Goal: Information Seeking & Learning: Check status

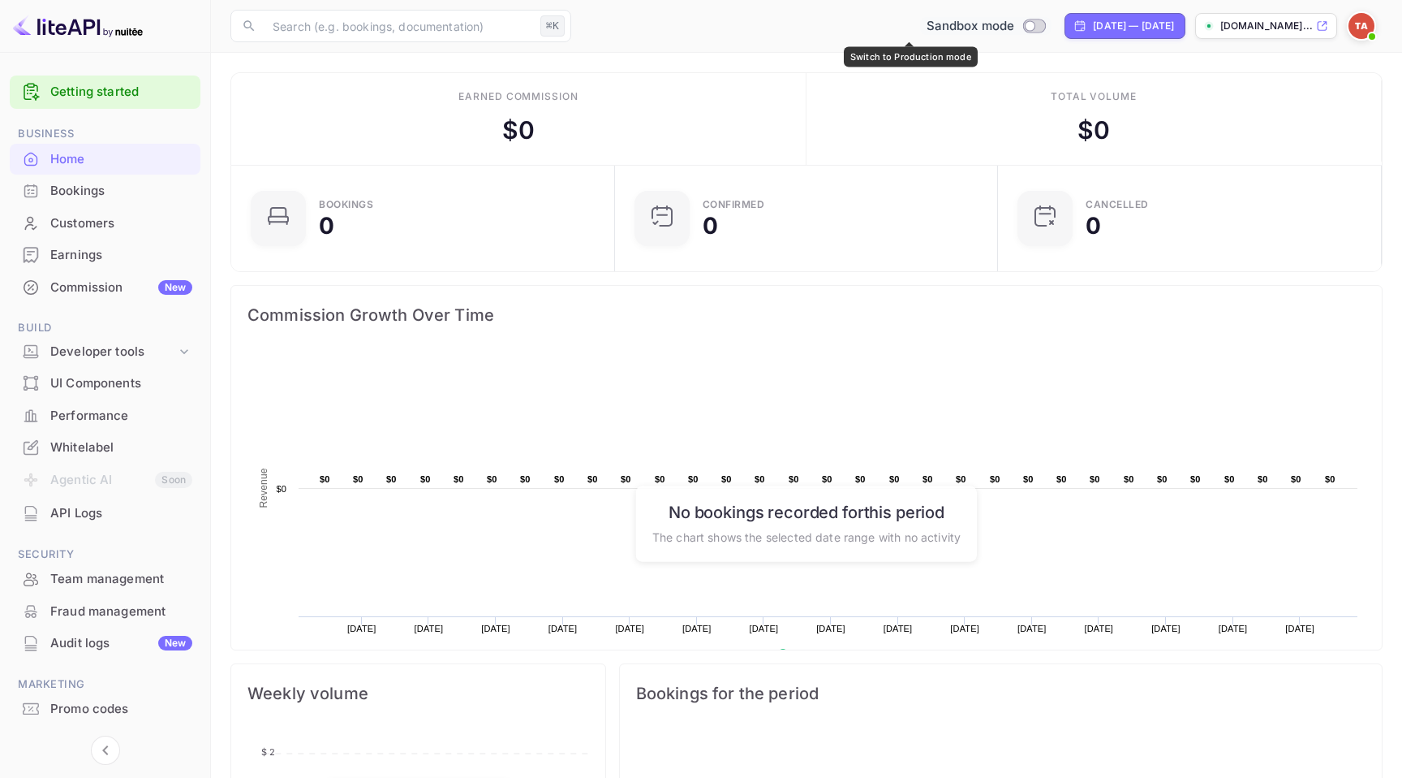
click at [1023, 31] on span "Switch to Production mode" at bounding box center [1035, 26] width 24 height 15
checkbox input "true"
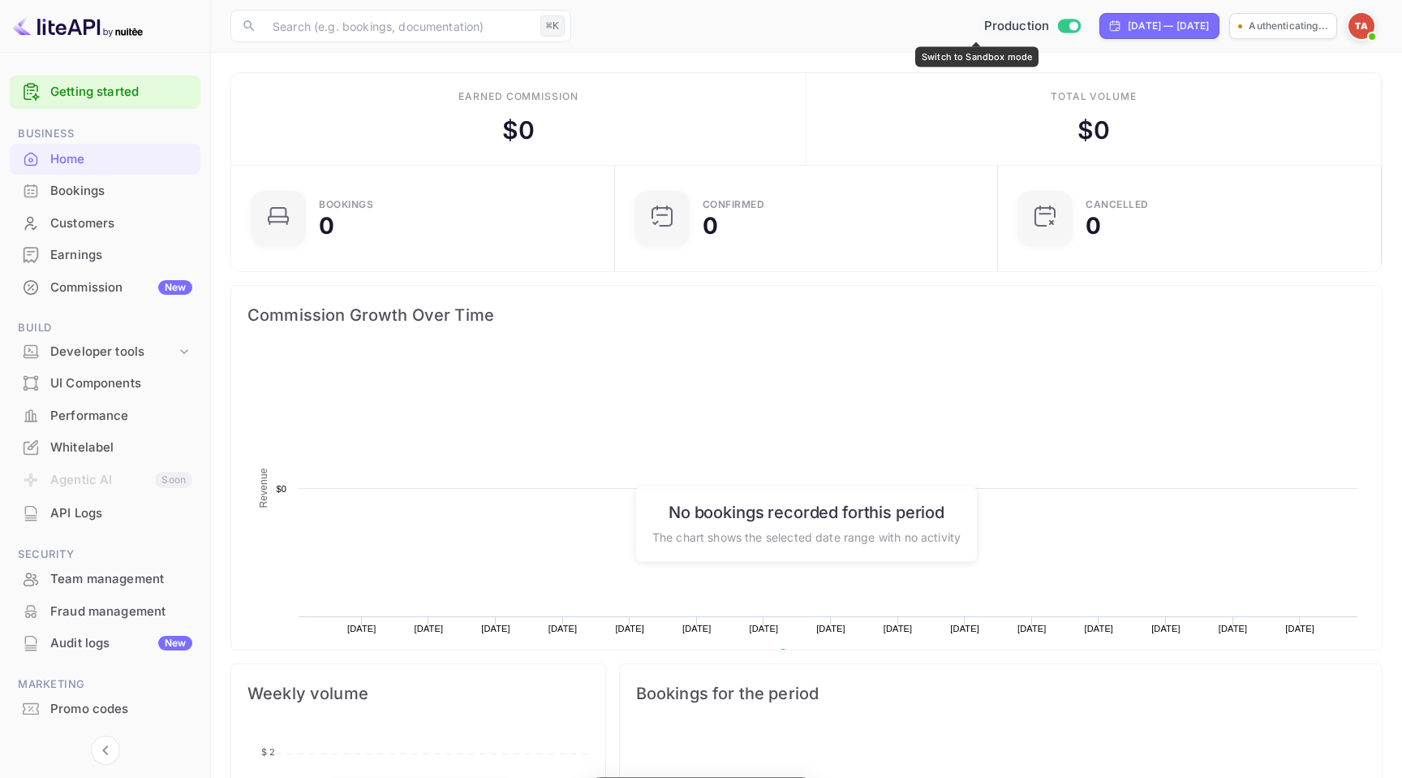
scroll to position [264, 374]
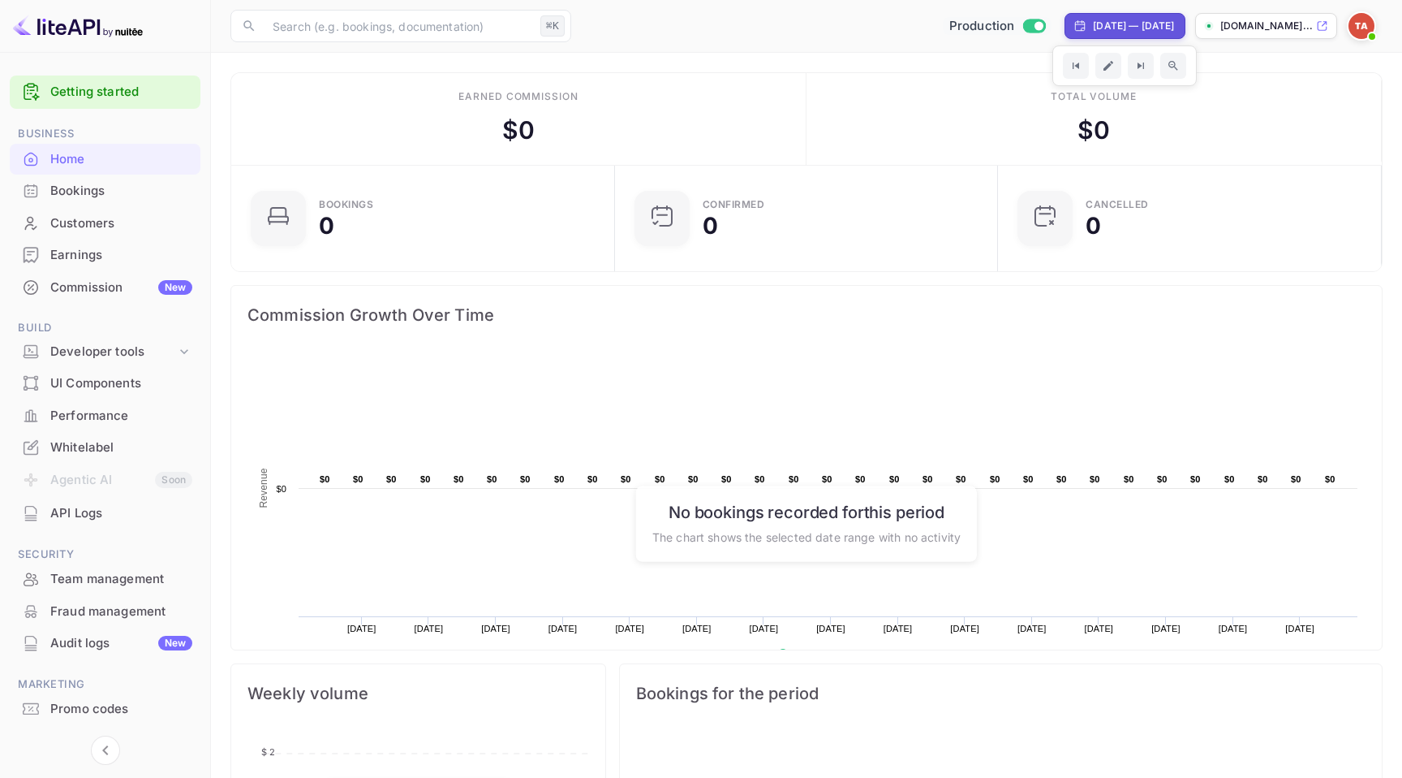
click at [1084, 17] on div "[DATE] — [DATE]" at bounding box center [1125, 26] width 120 height 26
select select "7"
select select "2025"
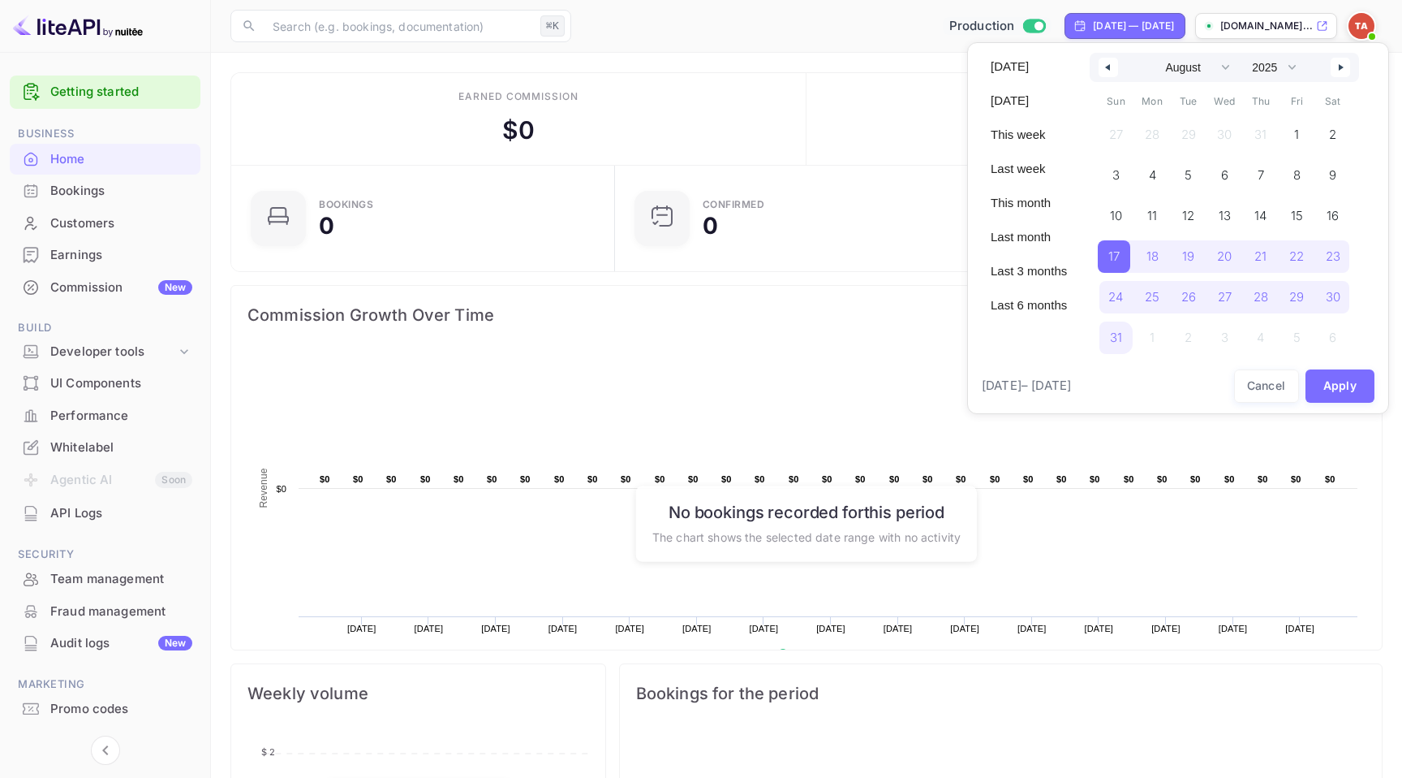
click at [1345, 68] on icon "button" at bounding box center [1343, 67] width 8 height 6
select select "8"
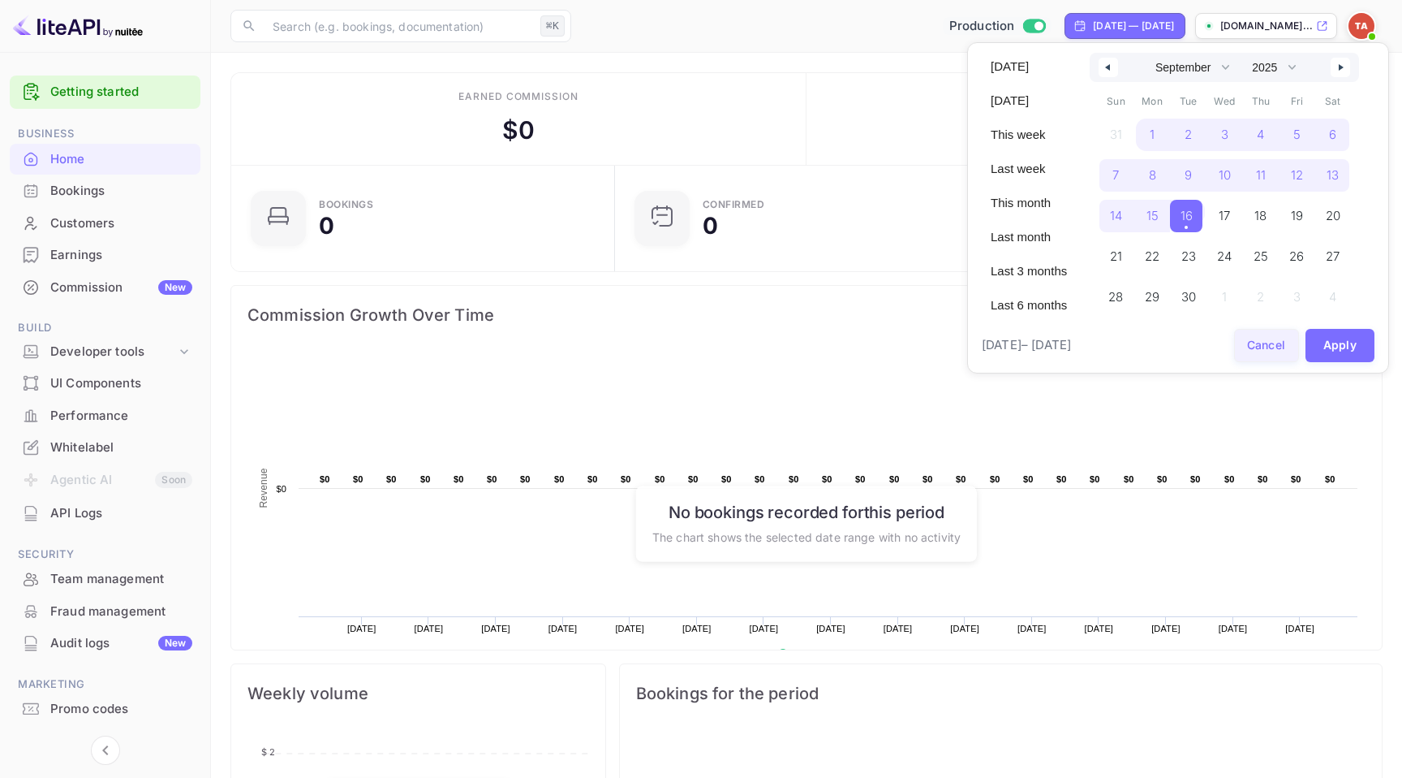
click at [1269, 348] on button "Cancel" at bounding box center [1266, 345] width 65 height 33
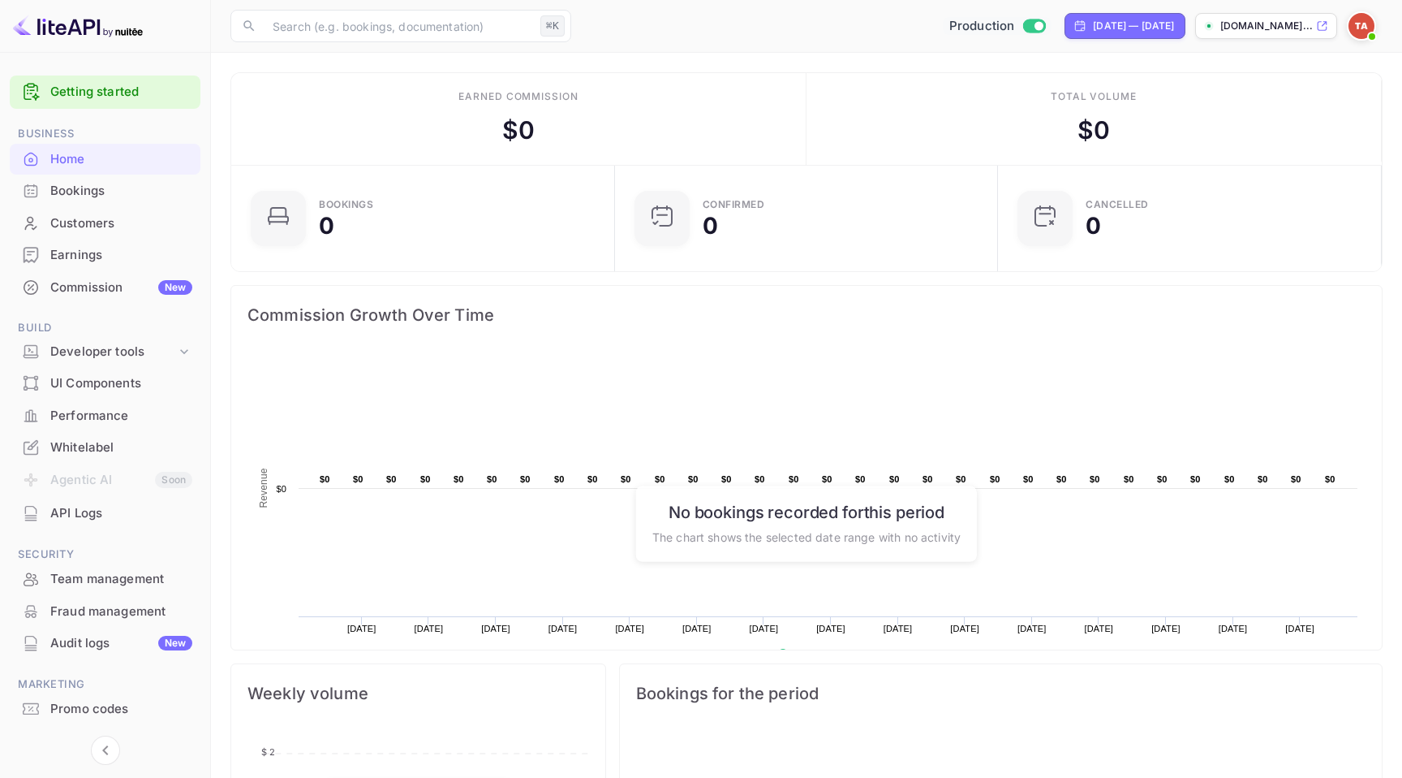
click at [113, 186] on div "Bookings" at bounding box center [121, 191] width 142 height 19
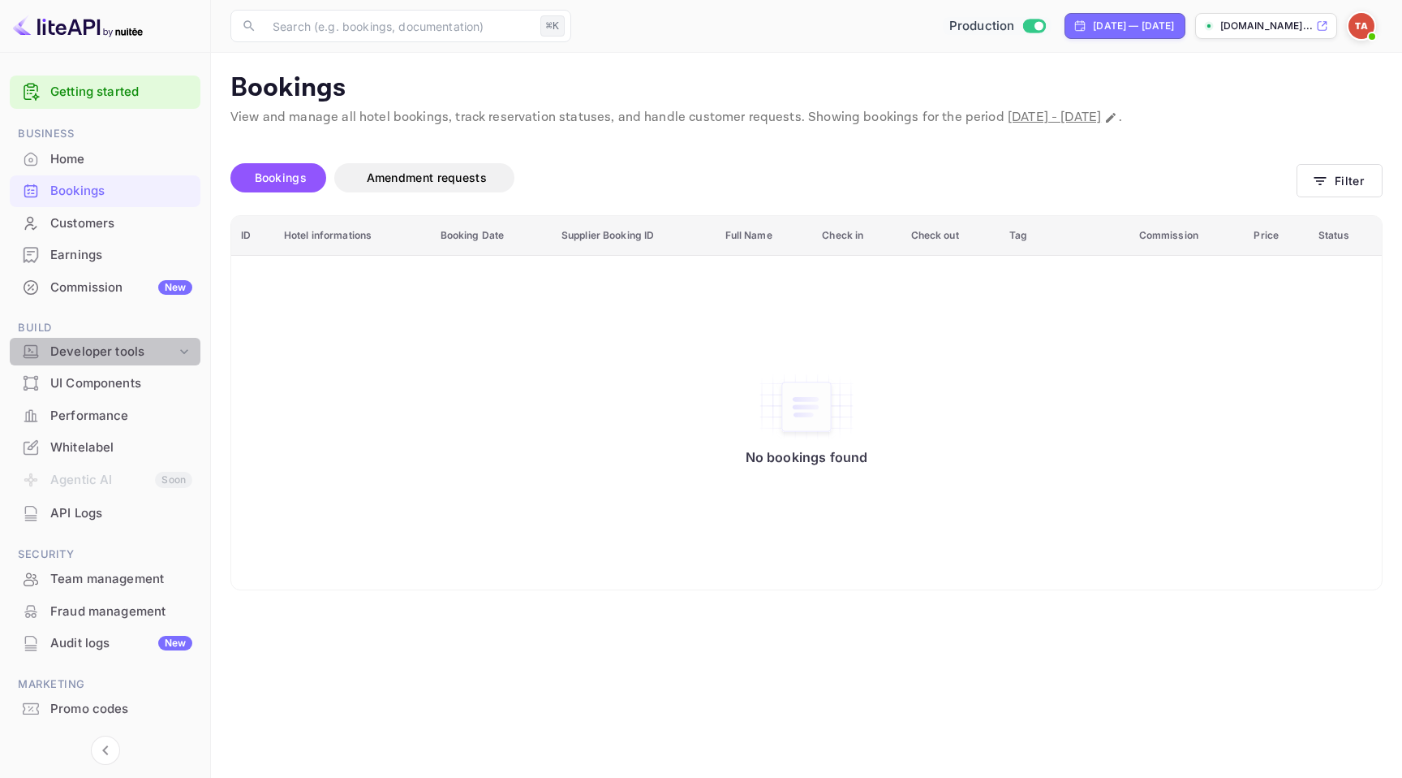
click at [159, 354] on div "Developer tools" at bounding box center [113, 351] width 126 height 19
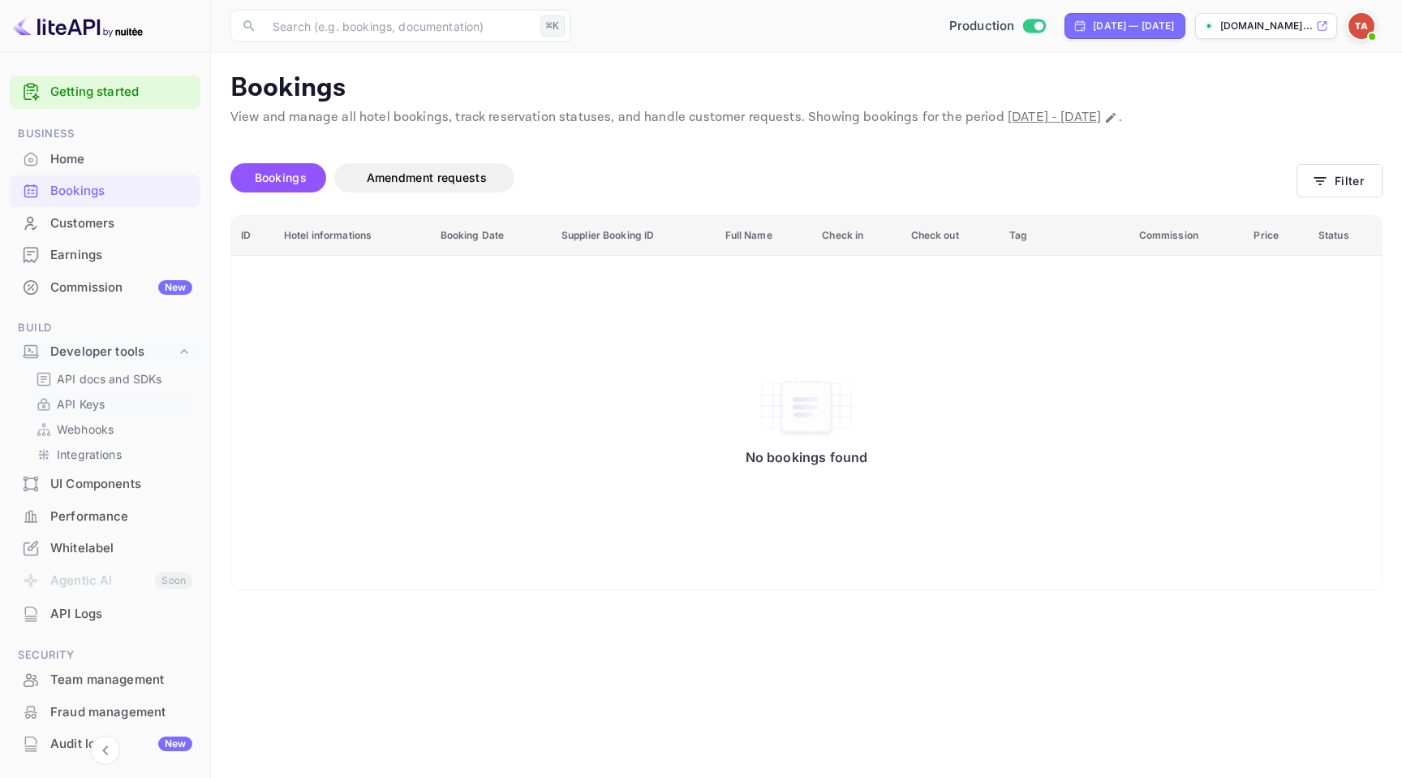
click at [89, 402] on p "API Keys" at bounding box center [81, 403] width 48 height 17
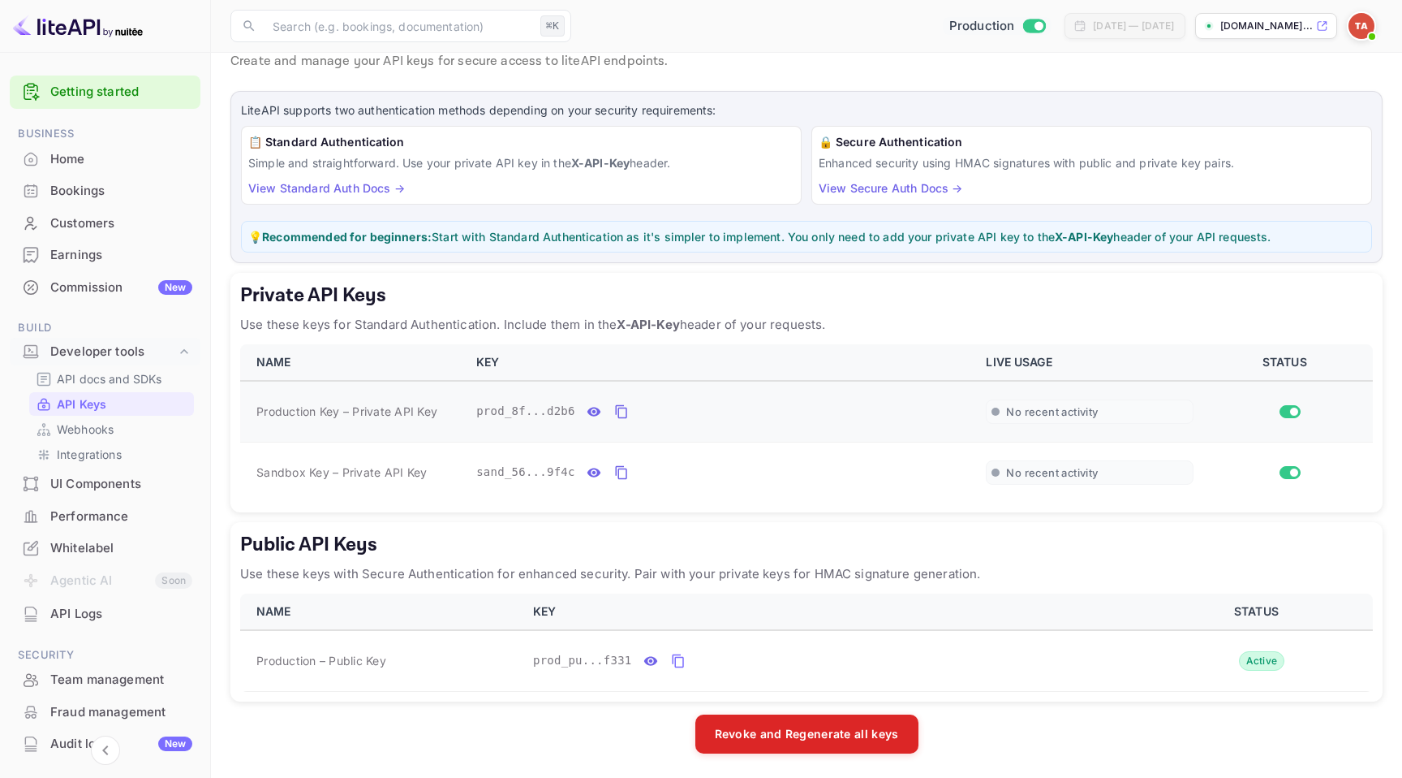
scroll to position [58, 0]
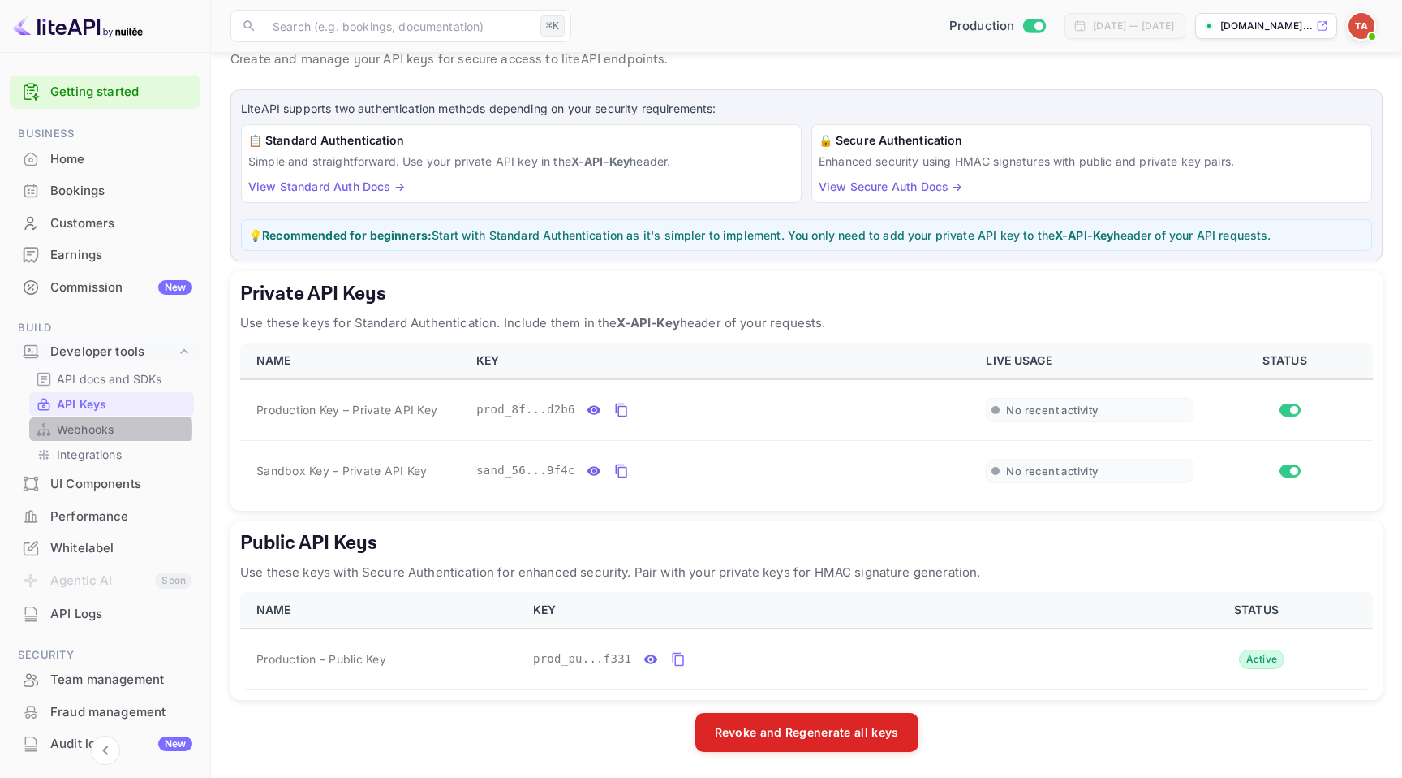
click at [90, 429] on p "Webhooks" at bounding box center [85, 428] width 57 height 17
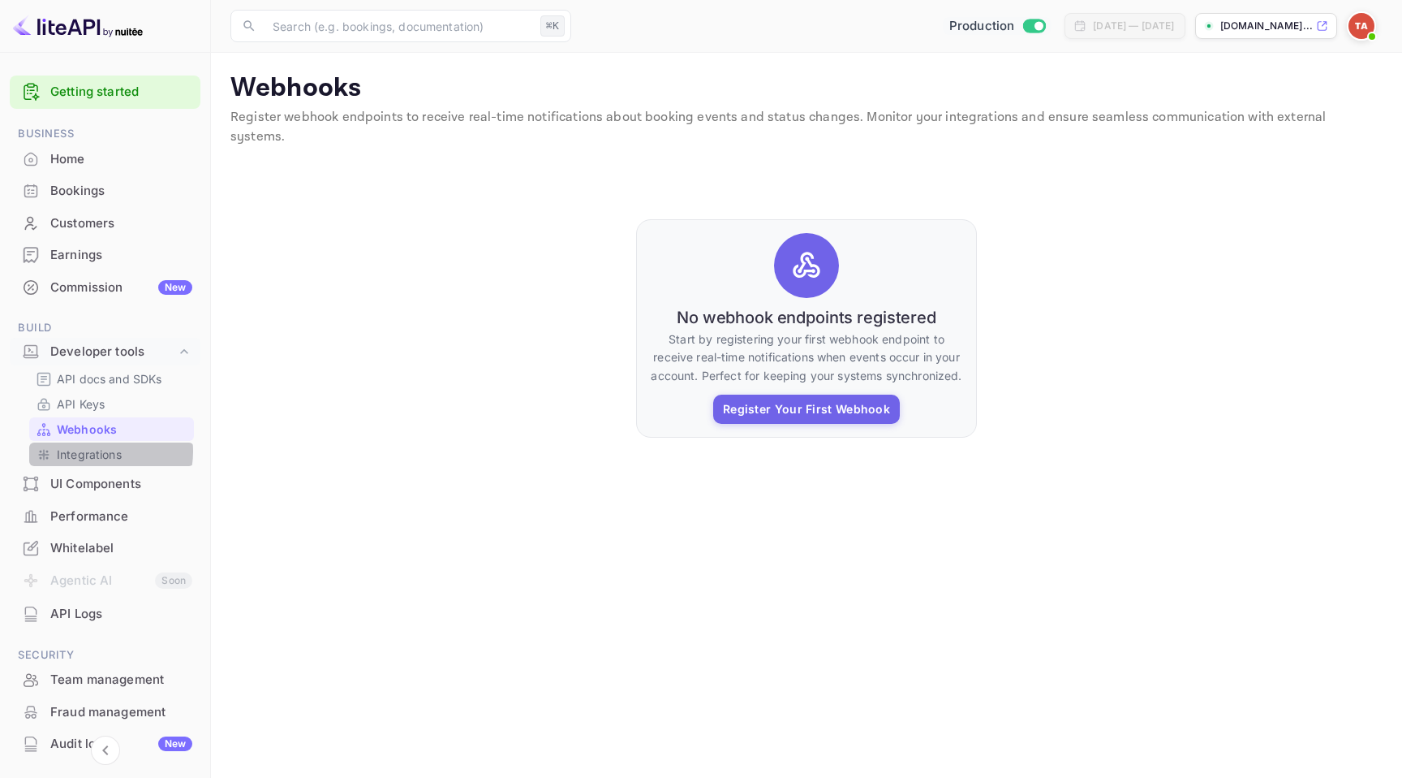
click at [104, 451] on p "Integrations" at bounding box center [89, 454] width 65 height 17
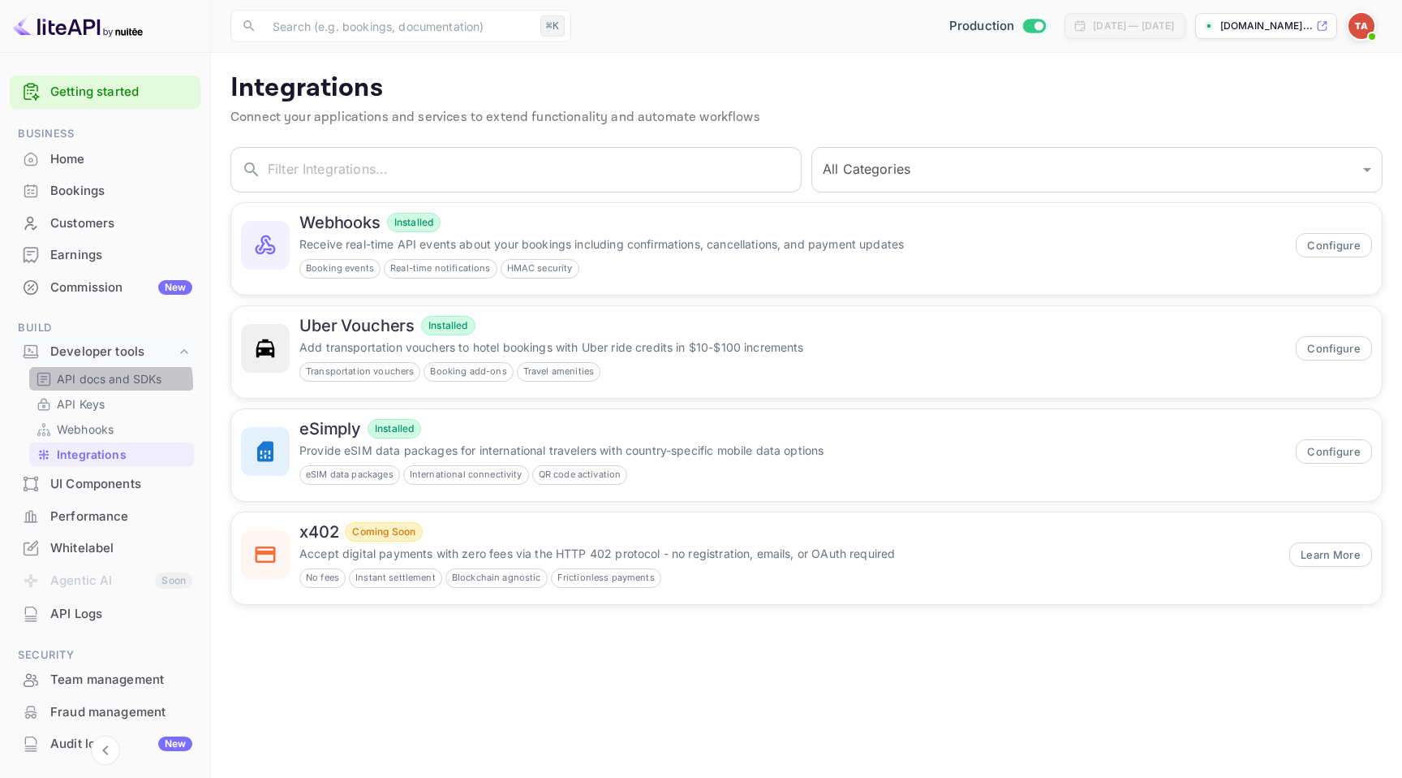
click at [104, 384] on p "API docs and SDKs" at bounding box center [110, 378] width 106 height 17
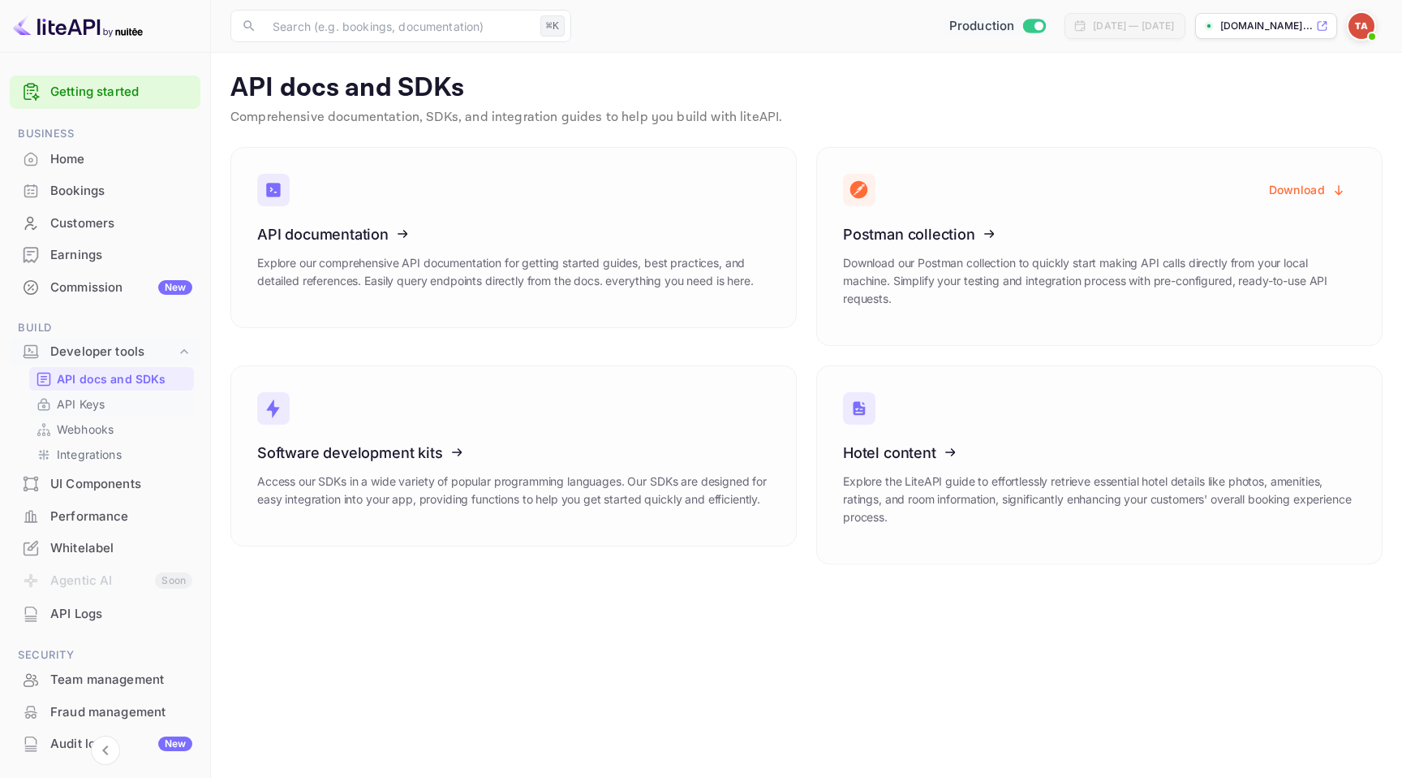
click at [95, 403] on p "API Keys" at bounding box center [81, 403] width 48 height 17
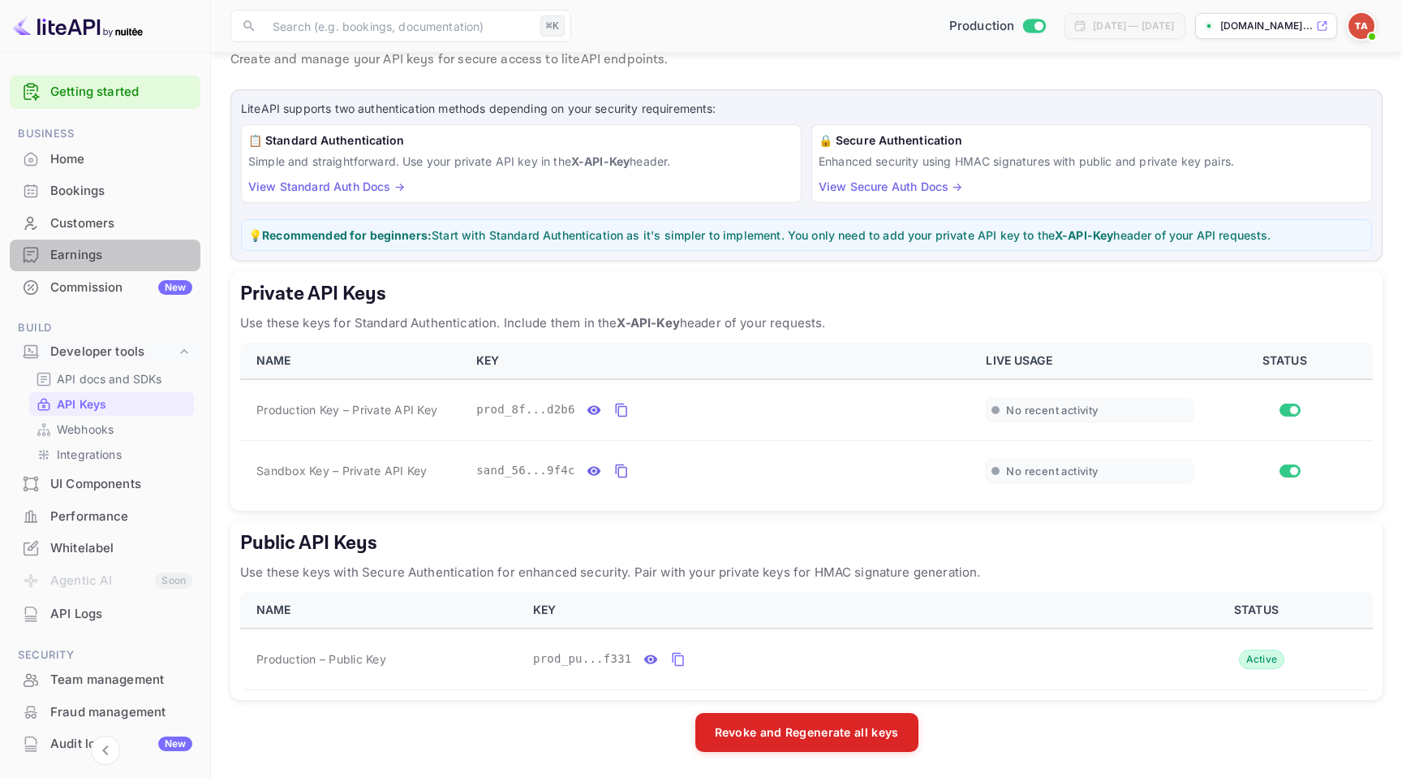
click at [109, 261] on div "Earnings" at bounding box center [121, 255] width 142 height 19
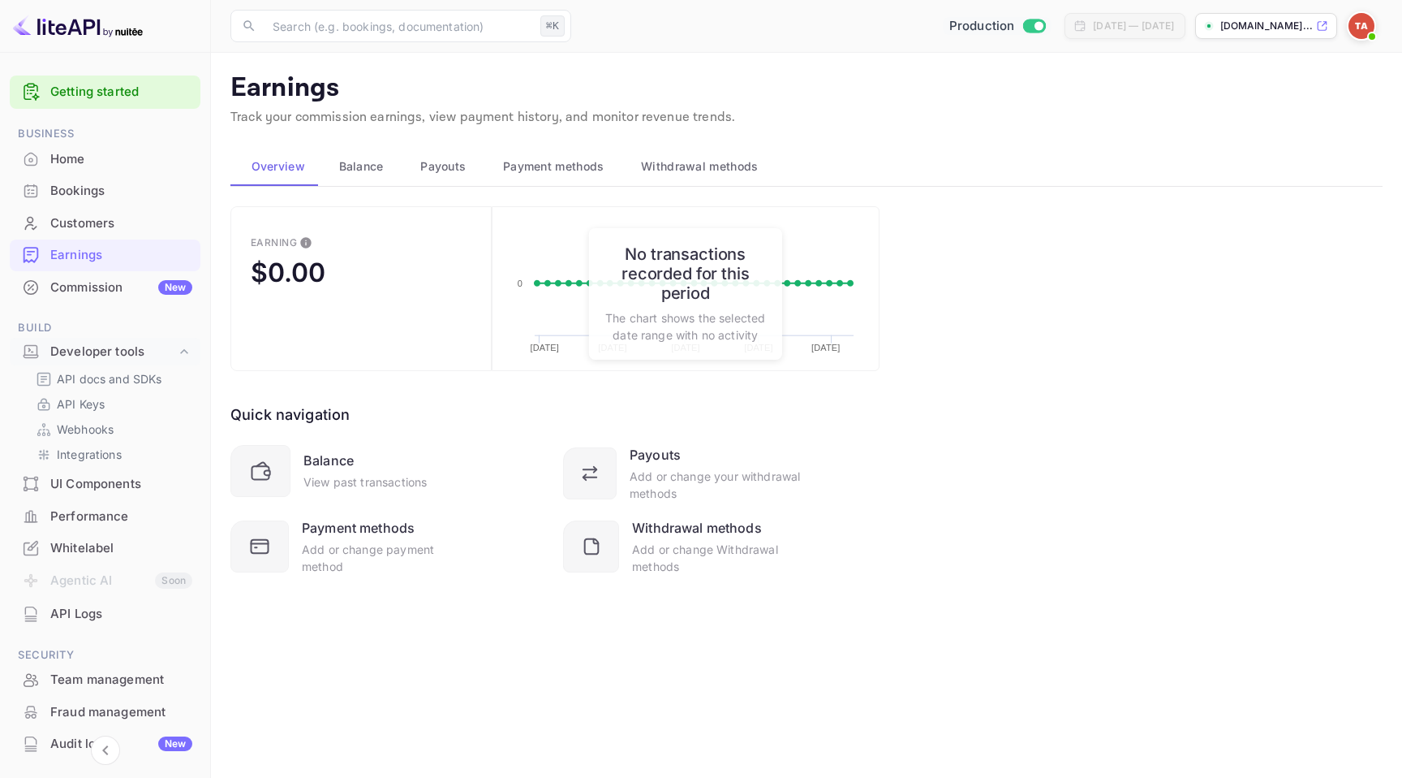
click at [562, 173] on span "Payment methods" at bounding box center [553, 166] width 101 height 19
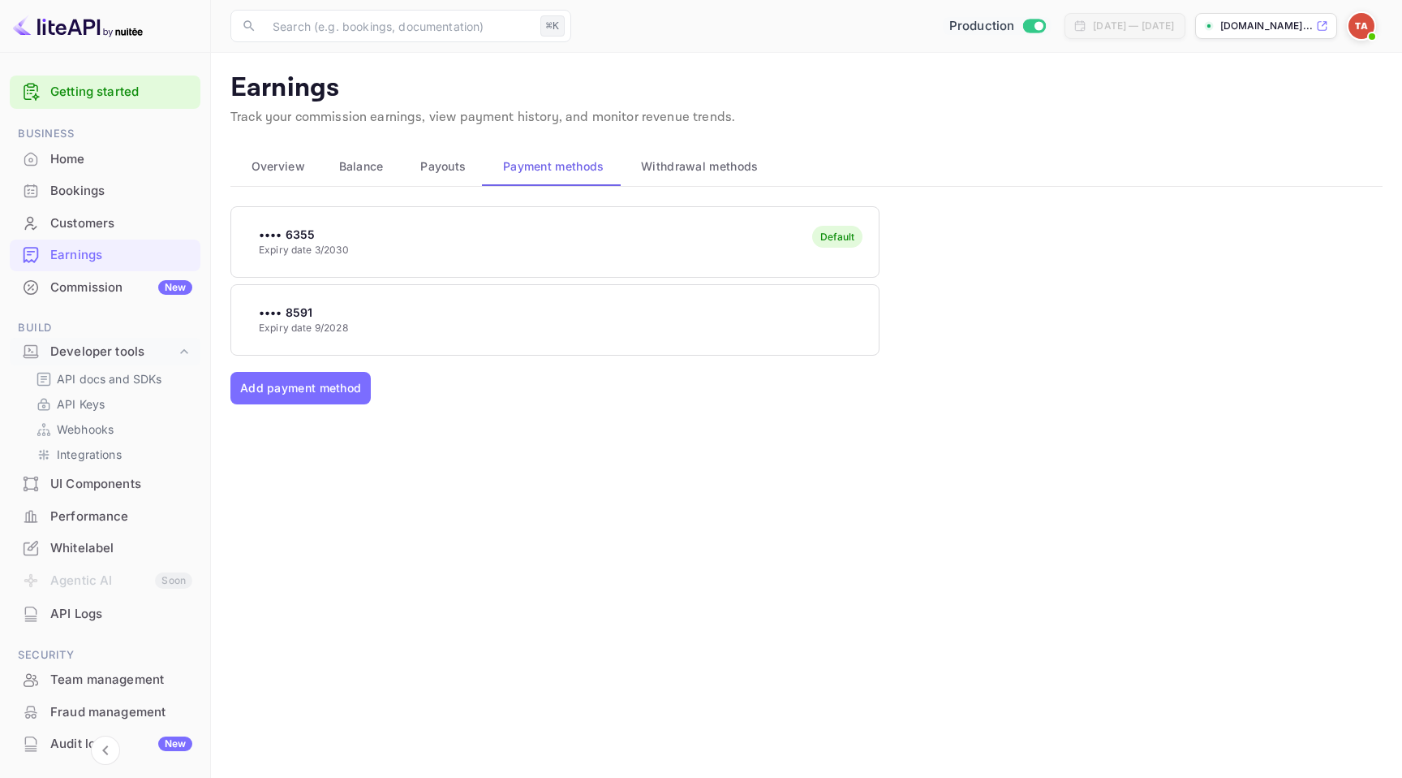
click at [661, 170] on span "Withdrawal methods" at bounding box center [699, 166] width 117 height 19
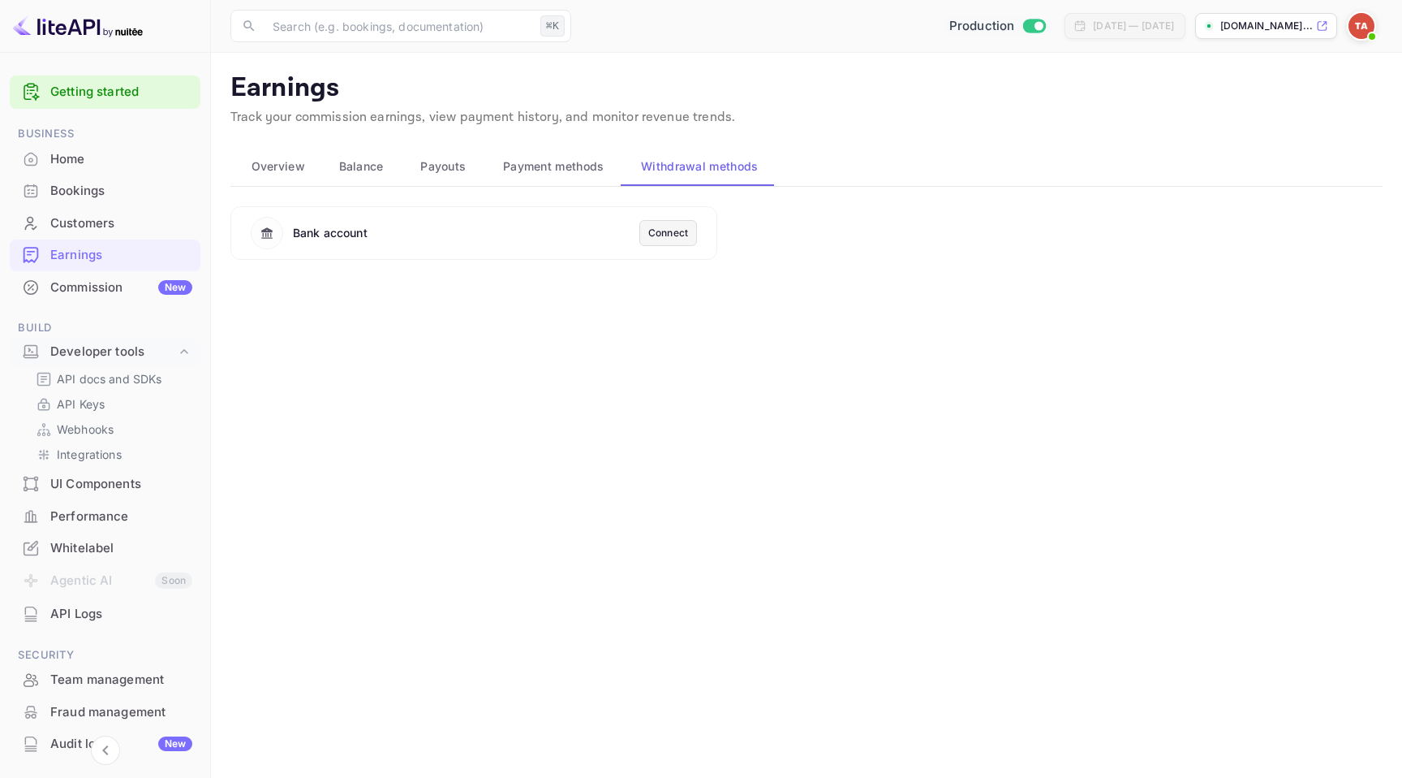
click at [441, 162] on span "Payouts" at bounding box center [442, 166] width 45 height 19
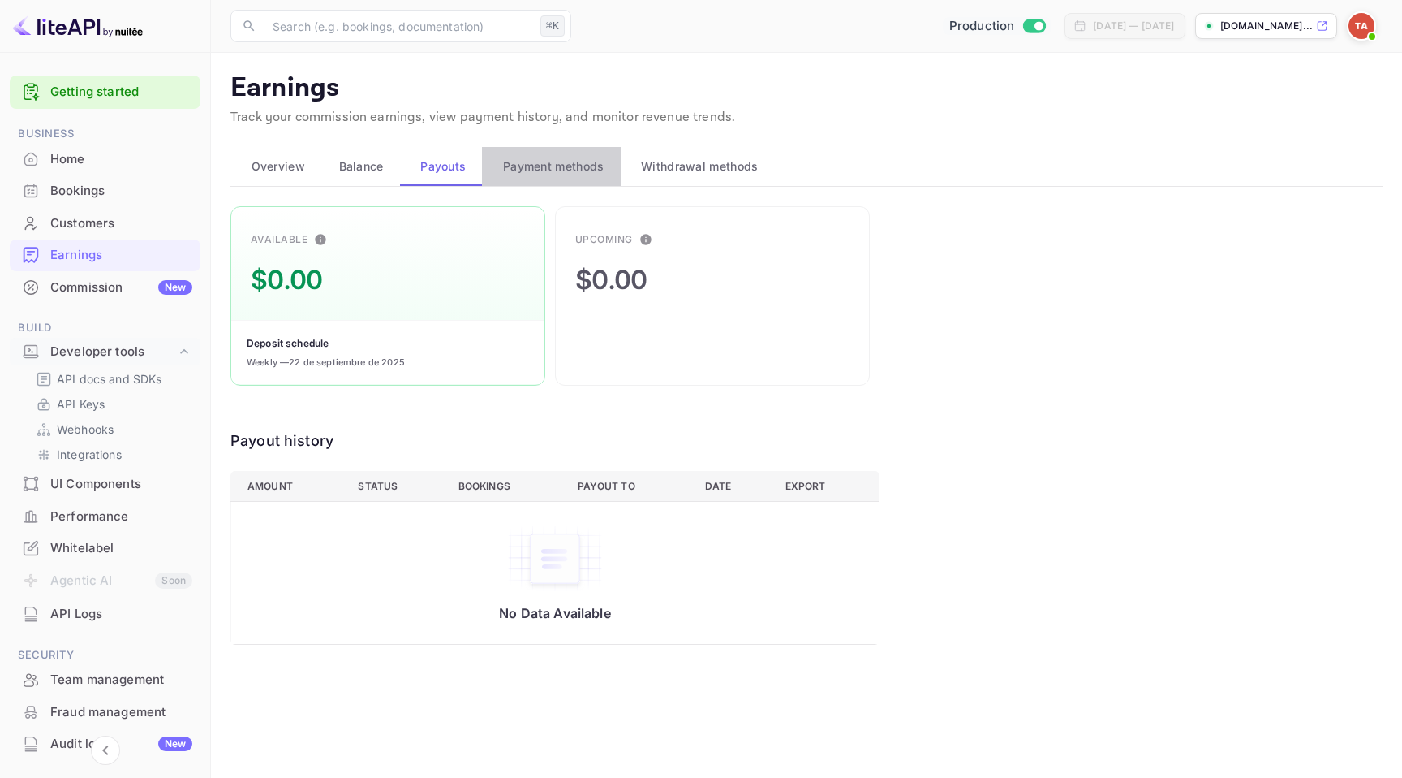
click at [553, 162] on span "Payment methods" at bounding box center [553, 166] width 101 height 19
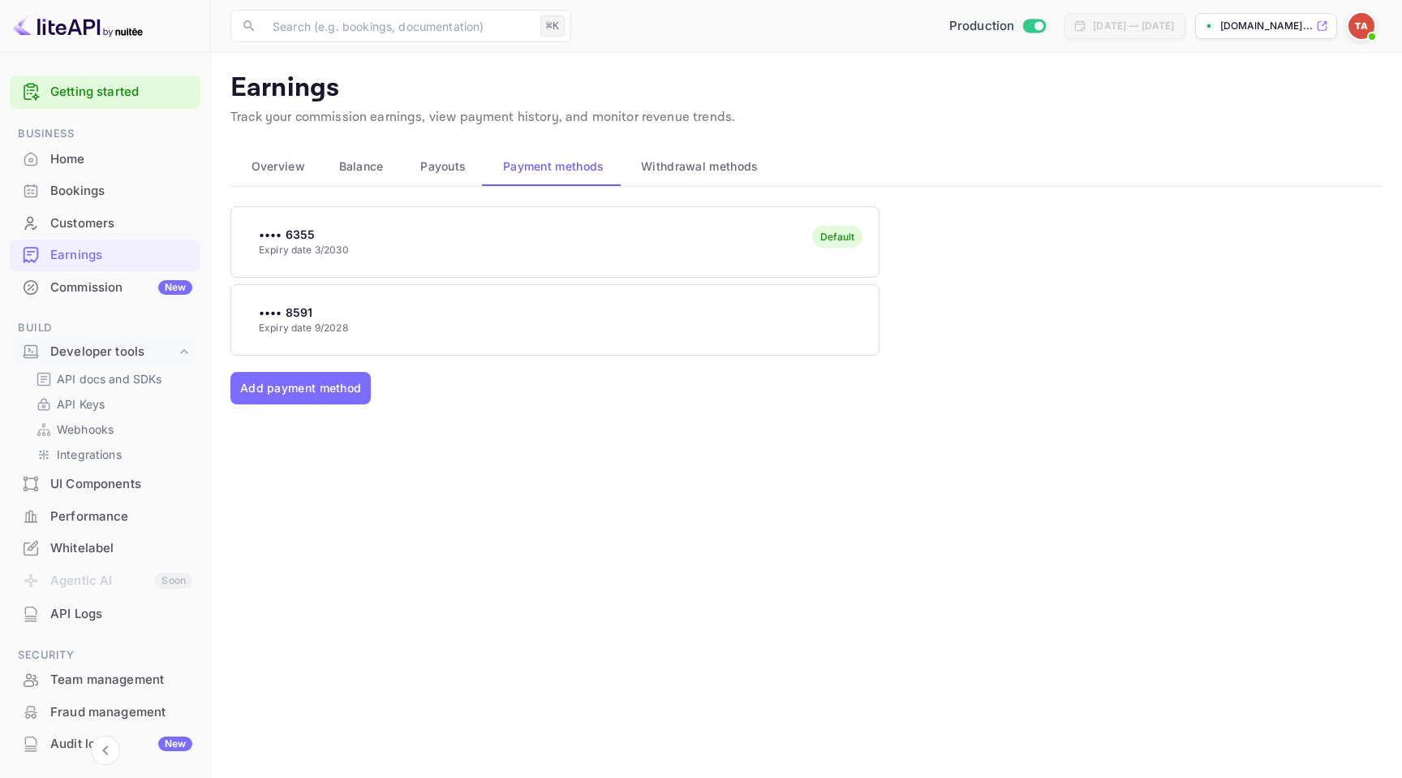
click at [435, 169] on span "Payouts" at bounding box center [442, 166] width 45 height 19
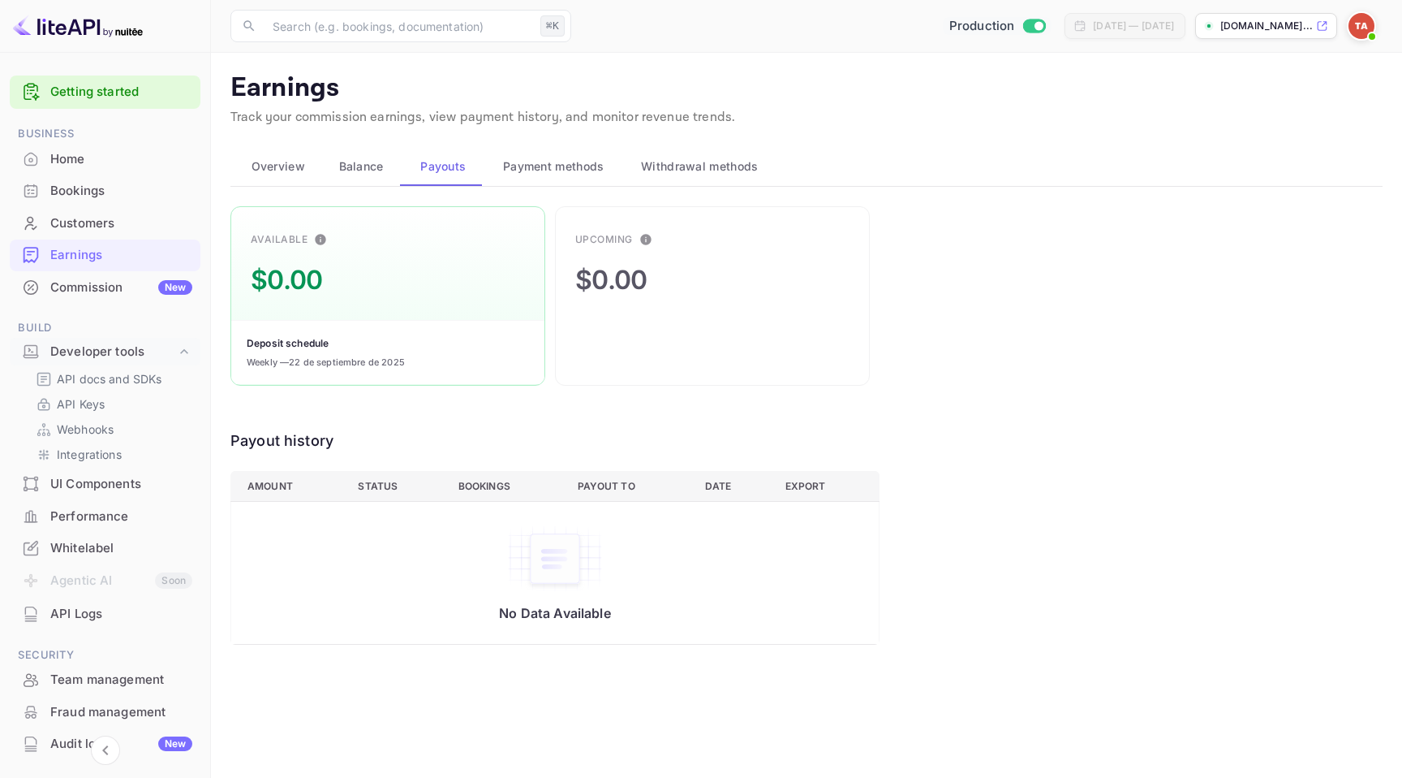
click at [377, 157] on span "Balance" at bounding box center [361, 166] width 45 height 19
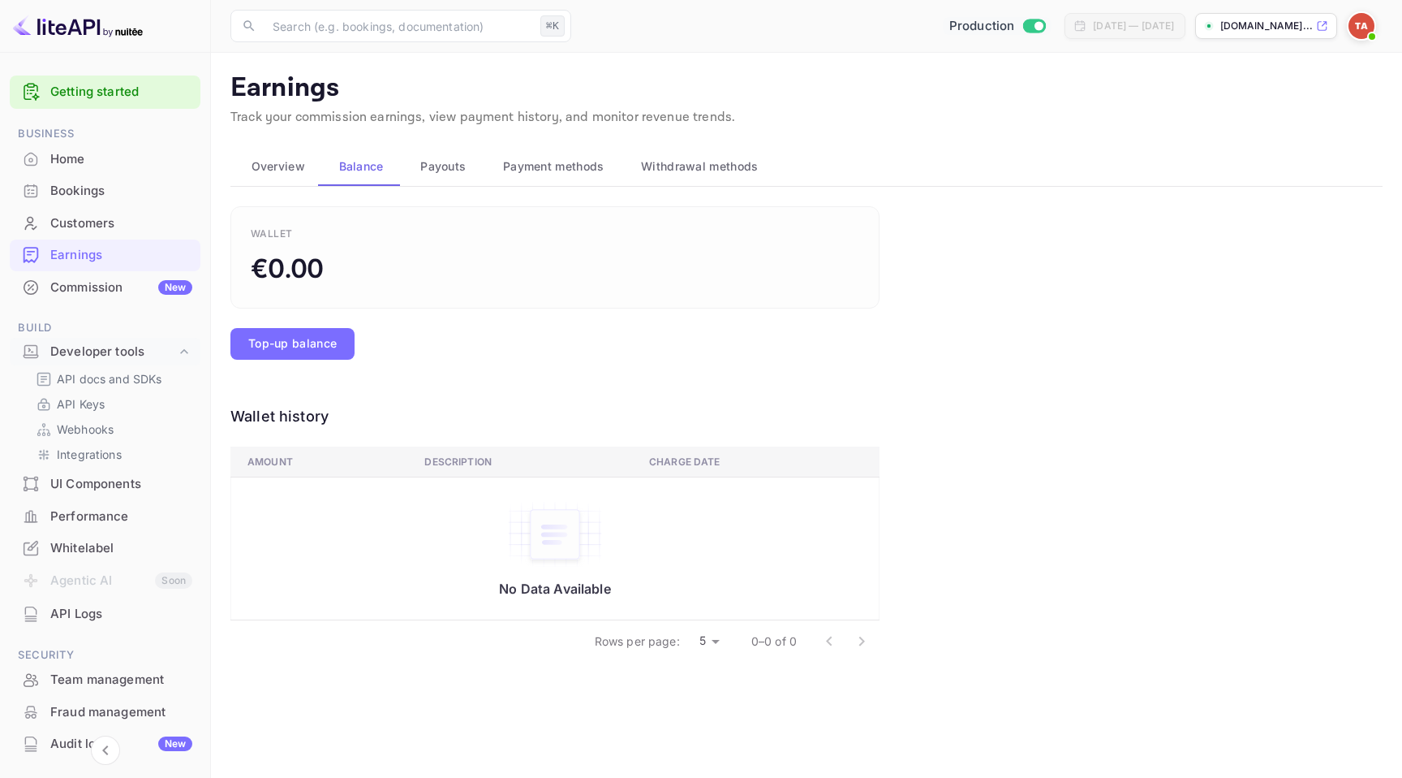
click at [610, 163] on button "Payment methods" at bounding box center [551, 166] width 138 height 39
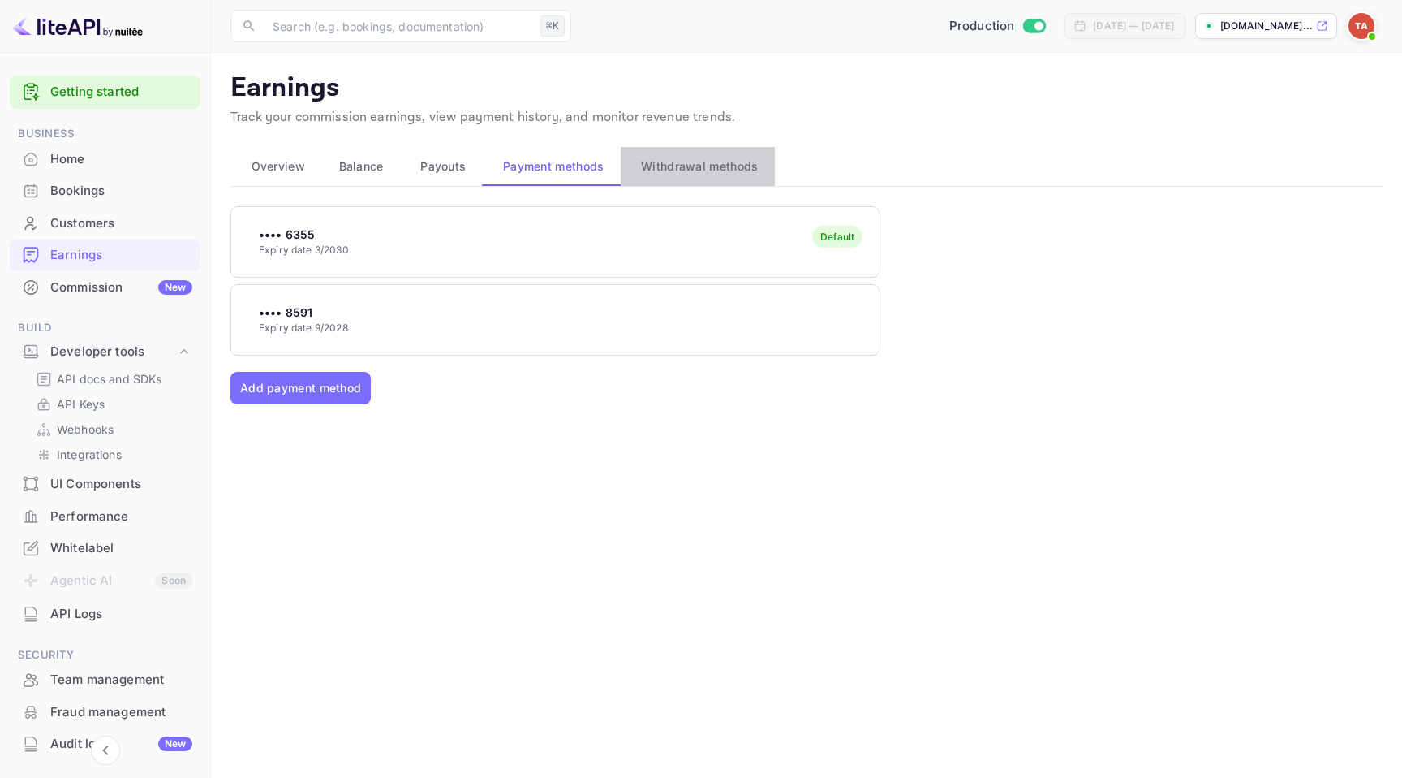
click at [671, 163] on span "Withdrawal methods" at bounding box center [699, 166] width 117 height 19
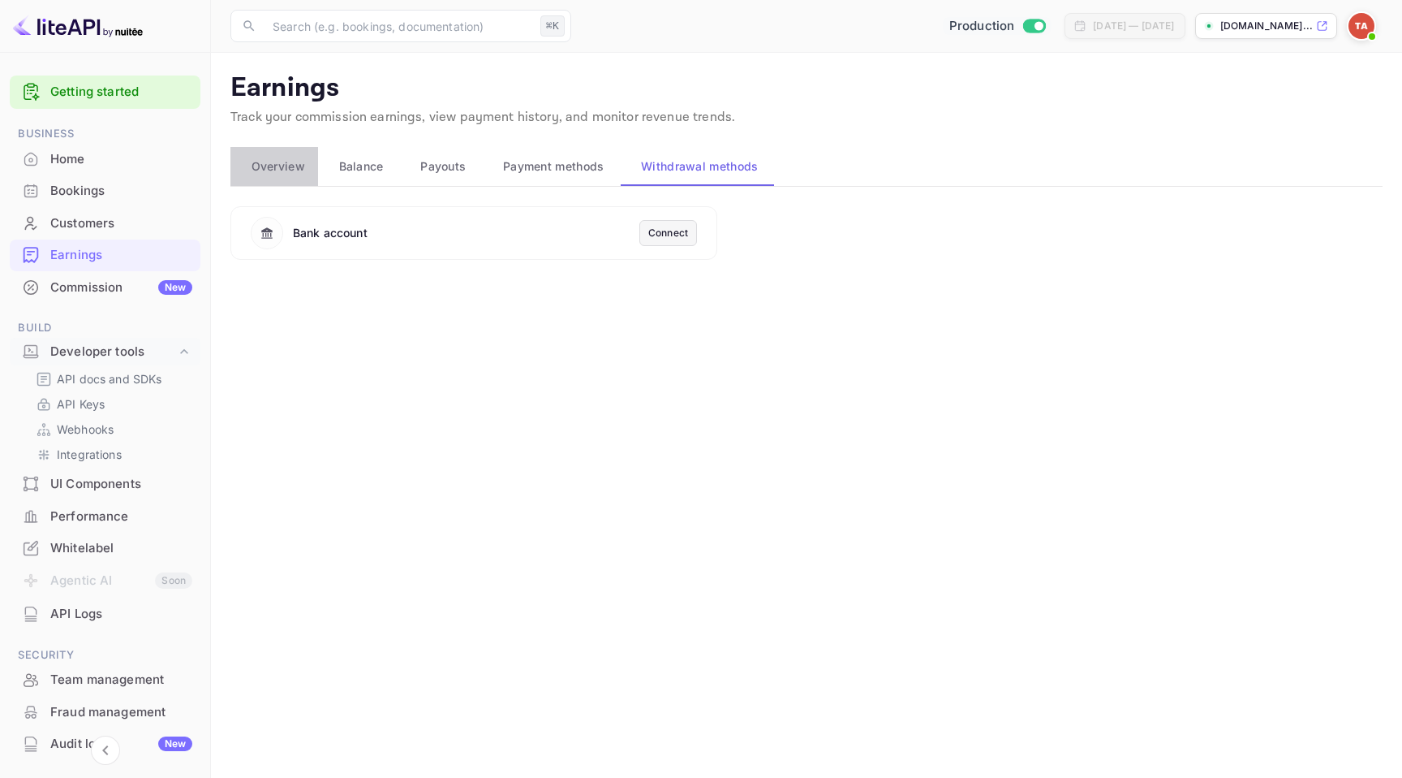
click at [288, 166] on span "Overview" at bounding box center [279, 166] width 54 height 19
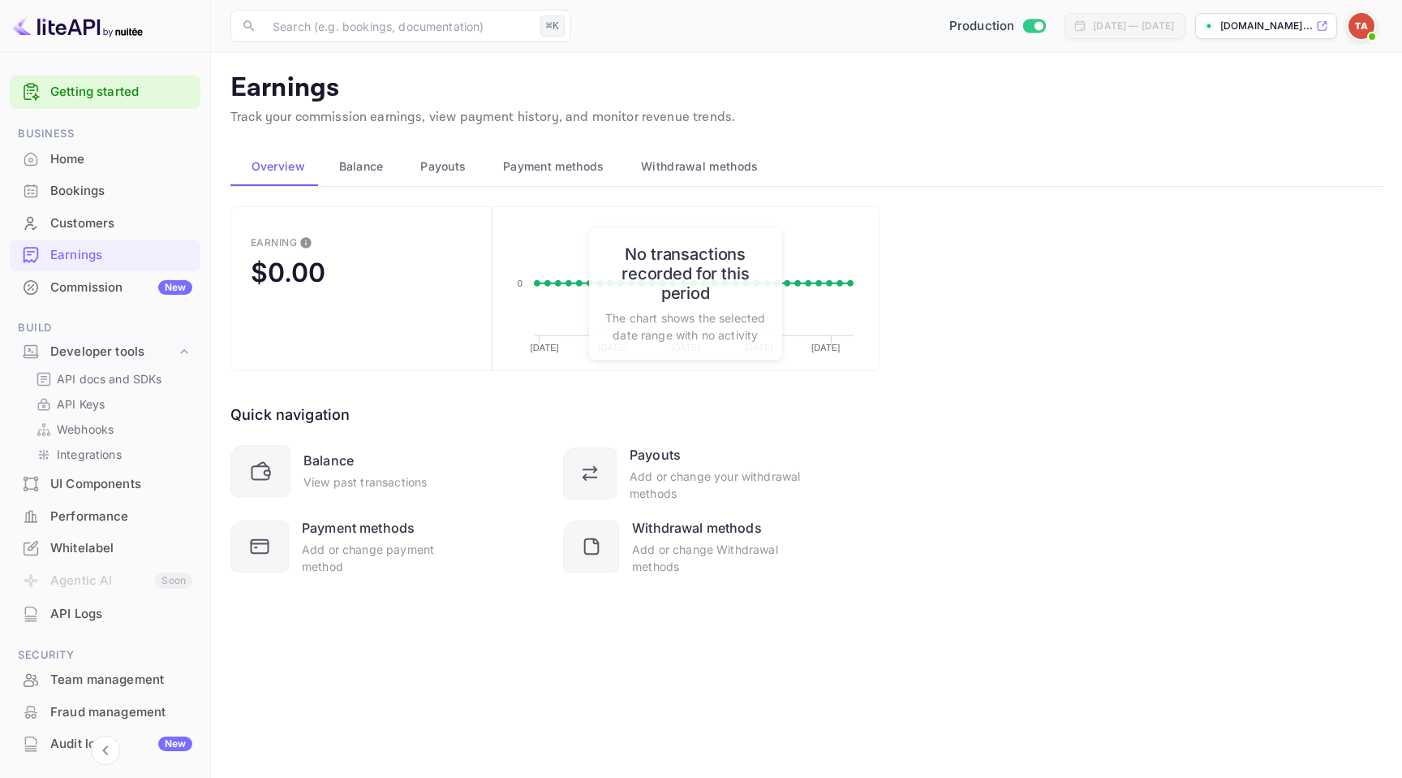
click at [549, 172] on span "Payment methods" at bounding box center [553, 166] width 101 height 19
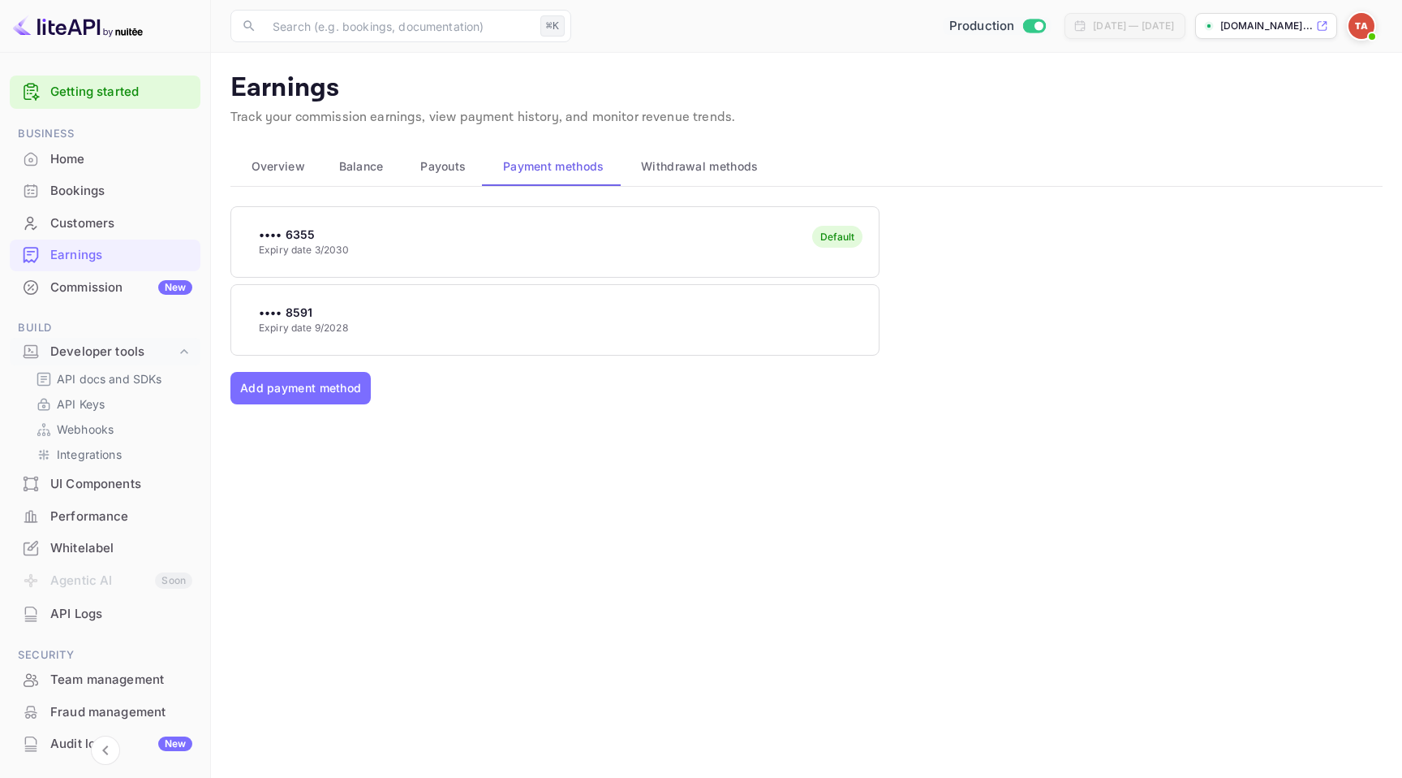
click at [706, 172] on span "Withdrawal methods" at bounding box center [699, 166] width 117 height 19
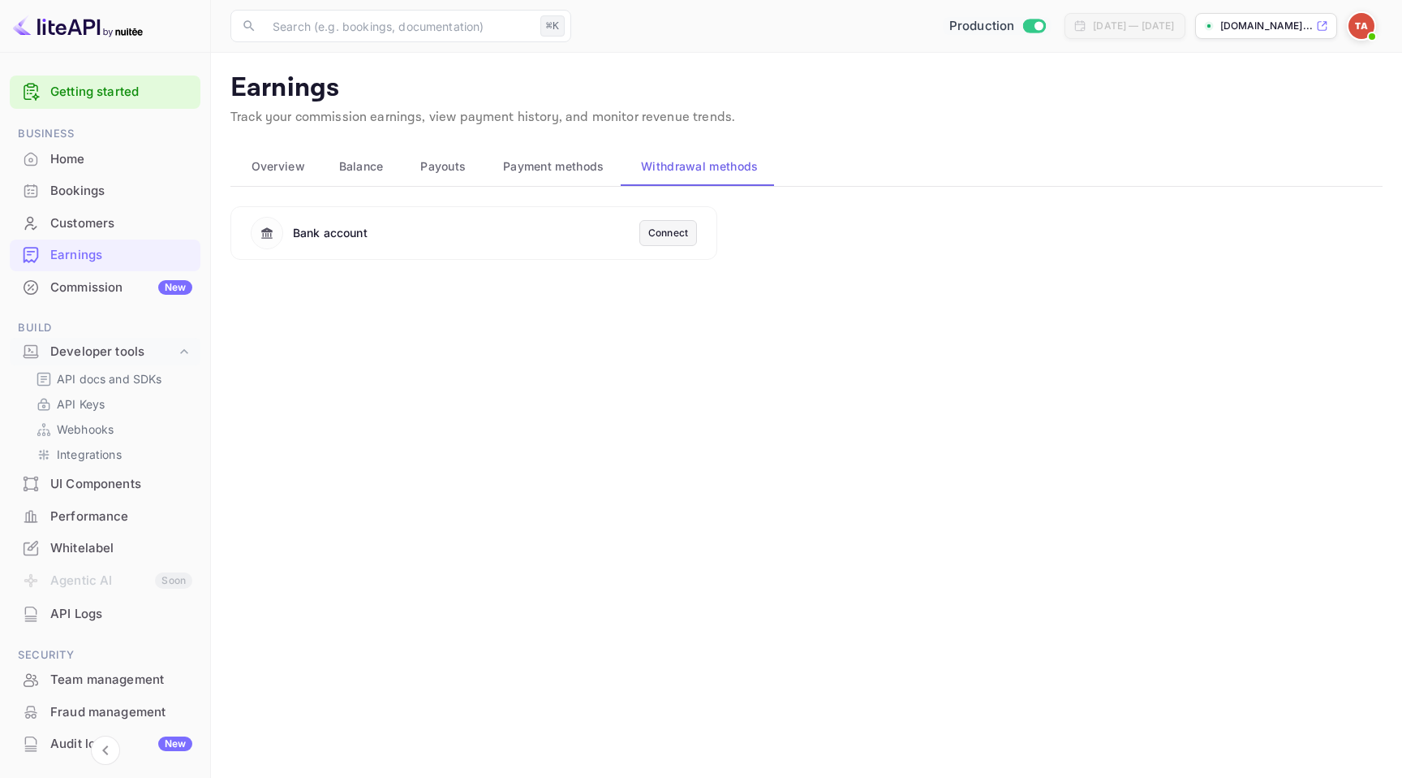
click at [560, 161] on span "Payment methods" at bounding box center [553, 166] width 101 height 19
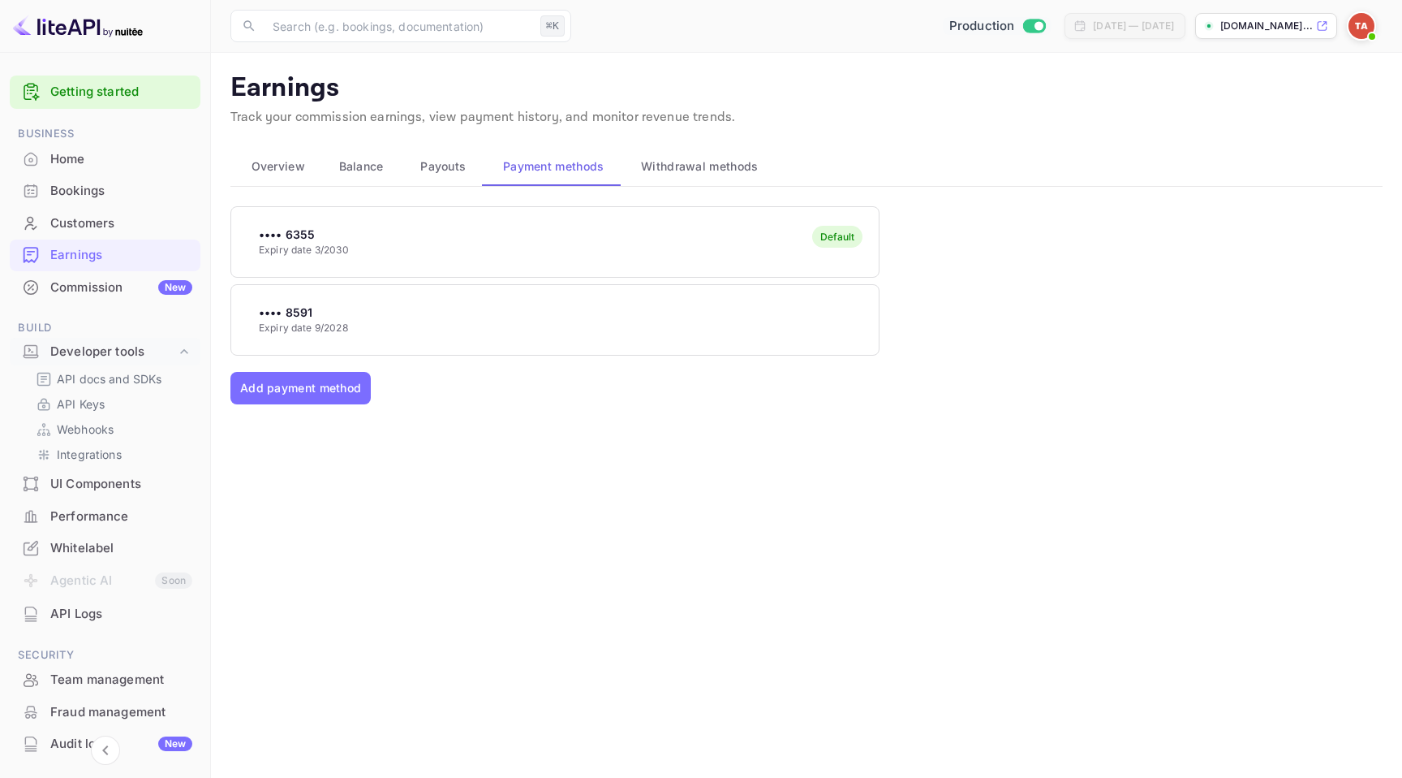
click at [445, 169] on span "Payouts" at bounding box center [442, 166] width 45 height 19
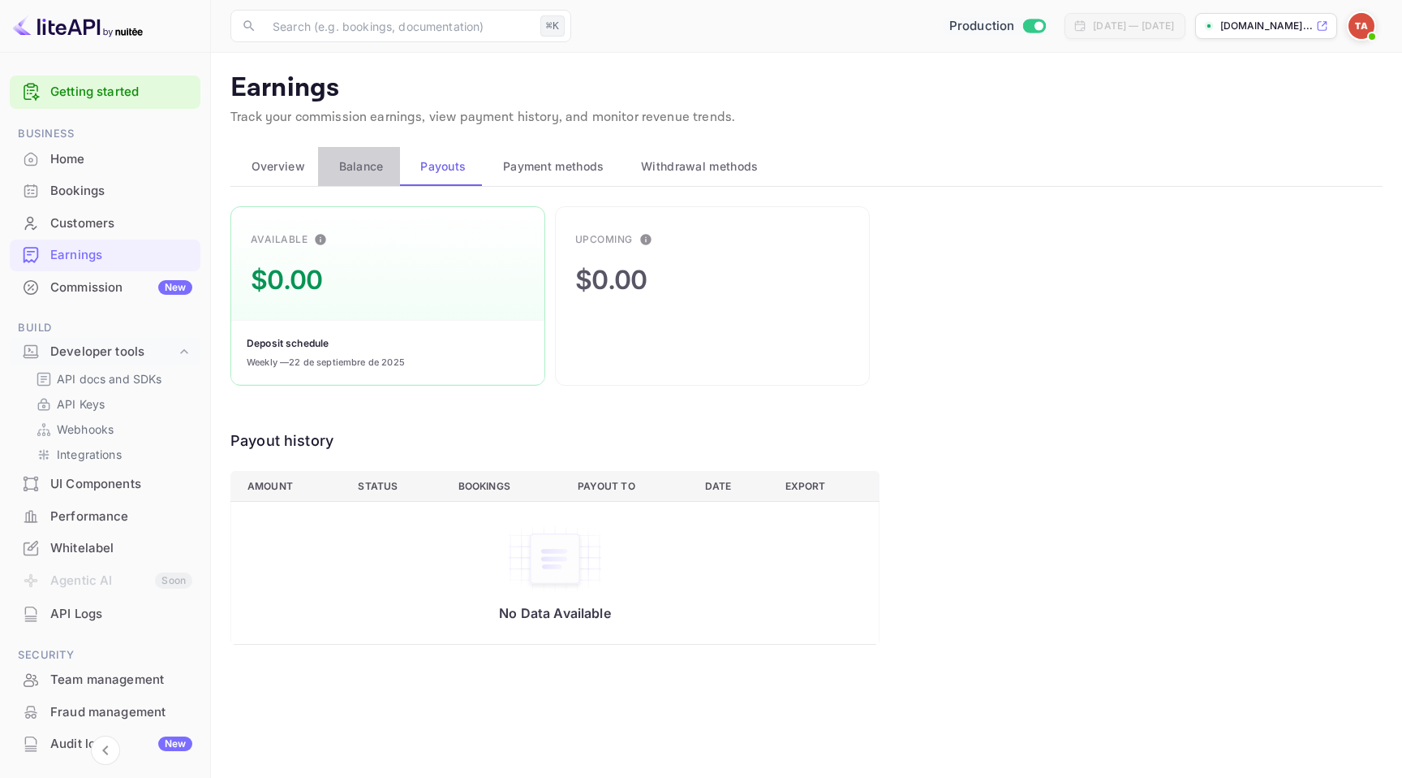
click at [365, 163] on span "Balance" at bounding box center [361, 166] width 45 height 19
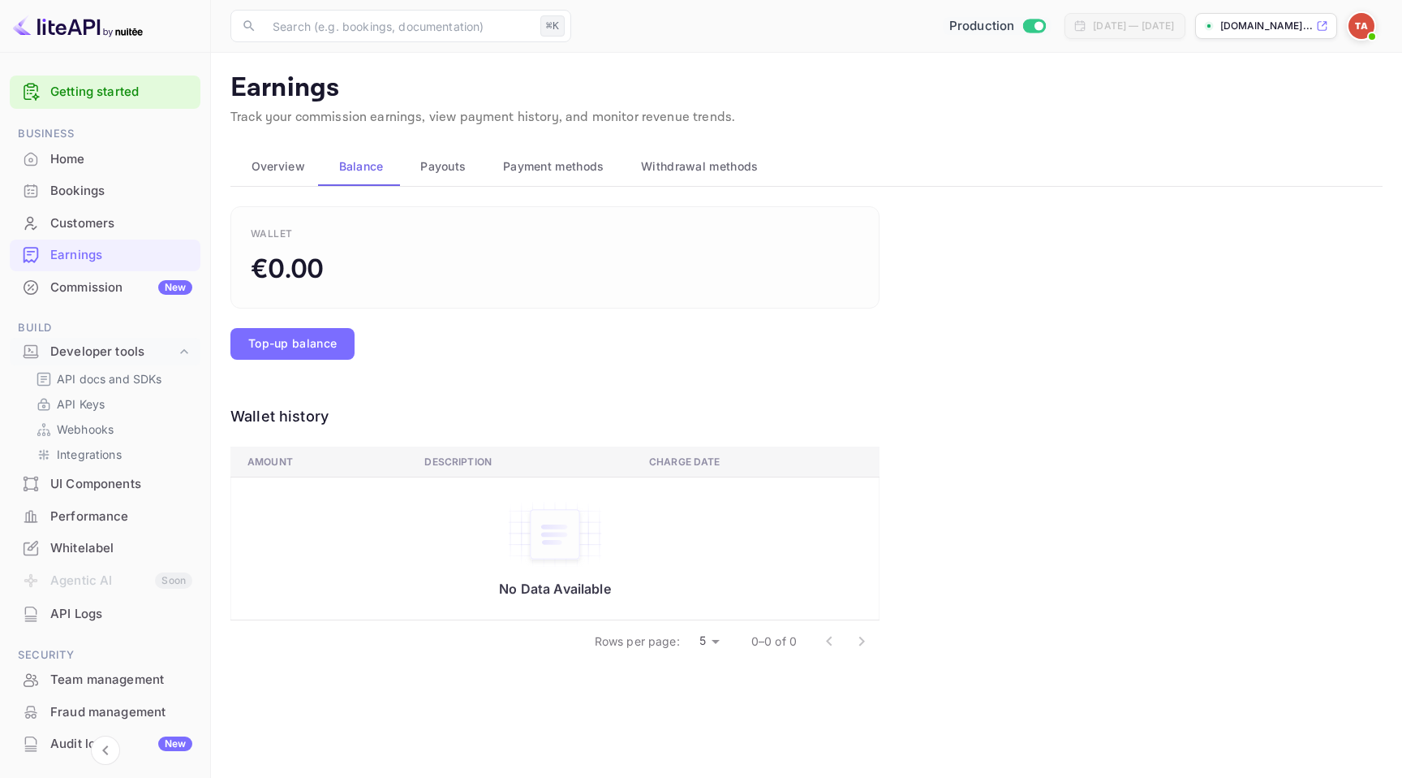
click at [542, 171] on span "Payment methods" at bounding box center [553, 166] width 101 height 19
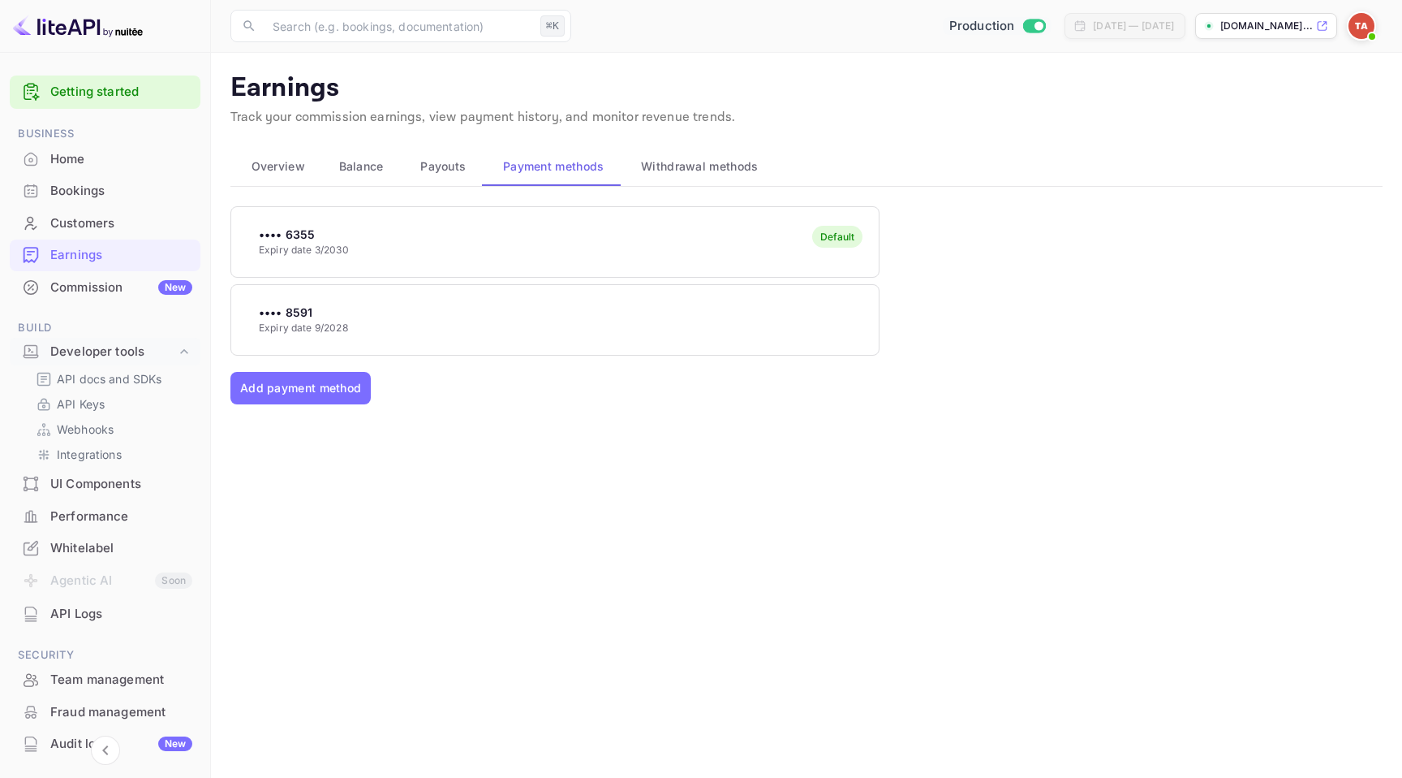
click at [286, 153] on button "Overview" at bounding box center [274, 166] width 88 height 39
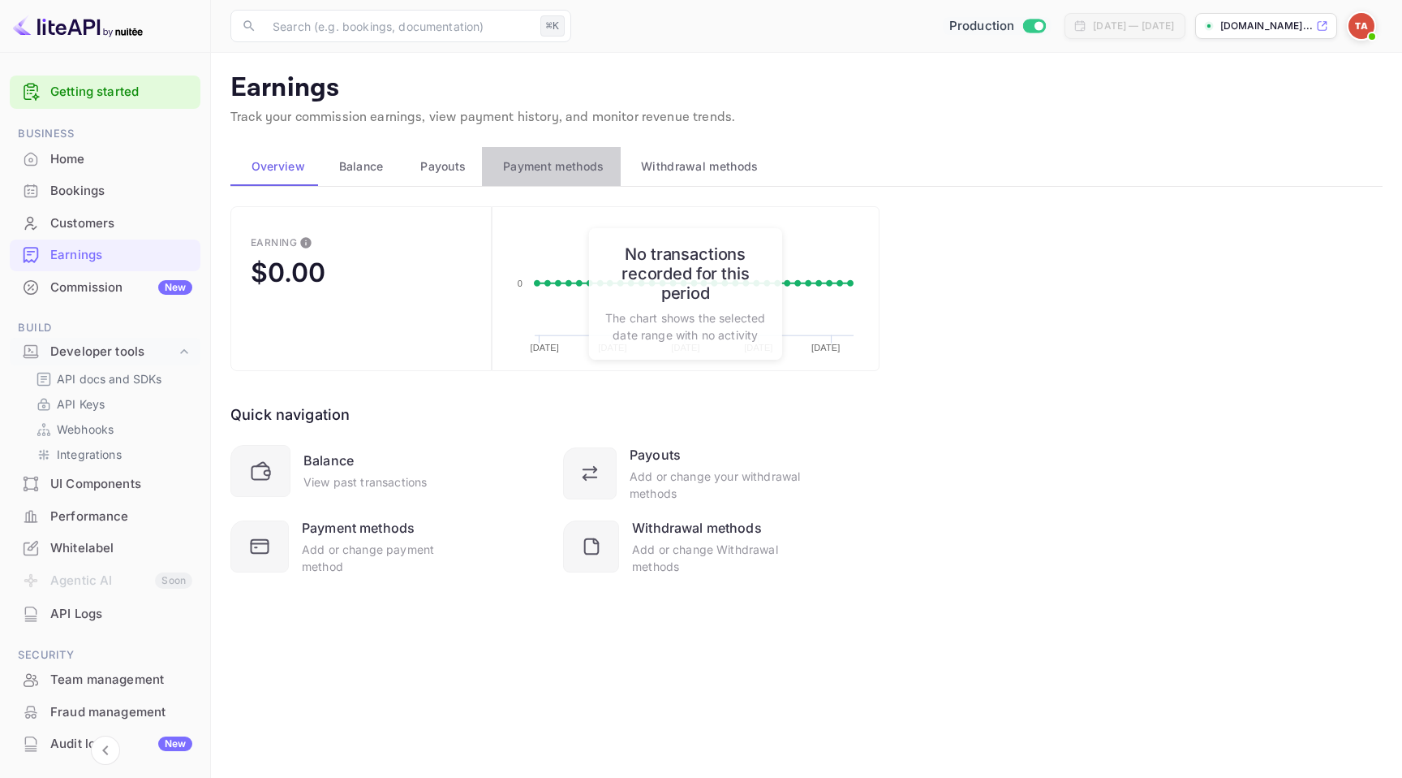
click at [538, 171] on span "Payment methods" at bounding box center [553, 166] width 101 height 19
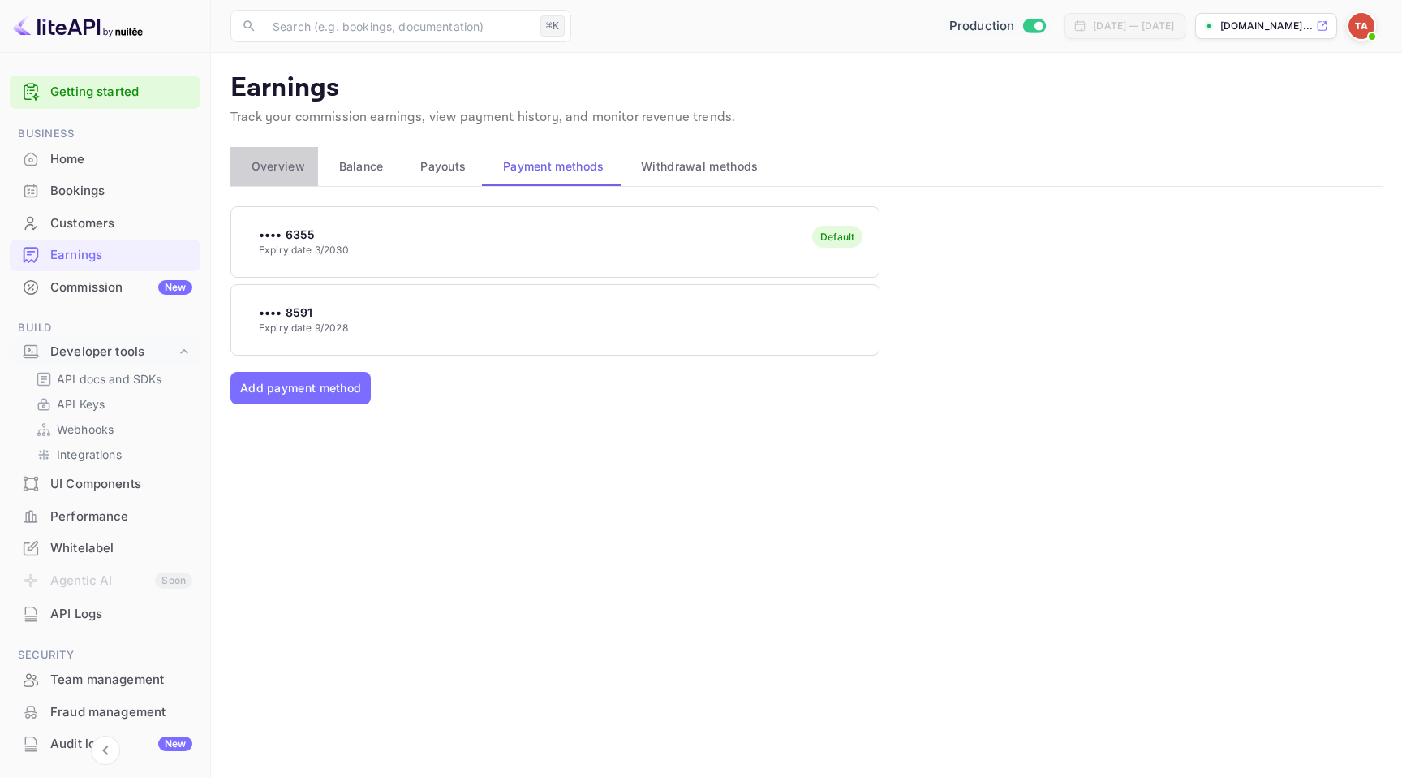
click at [271, 158] on span "Overview" at bounding box center [279, 166] width 54 height 19
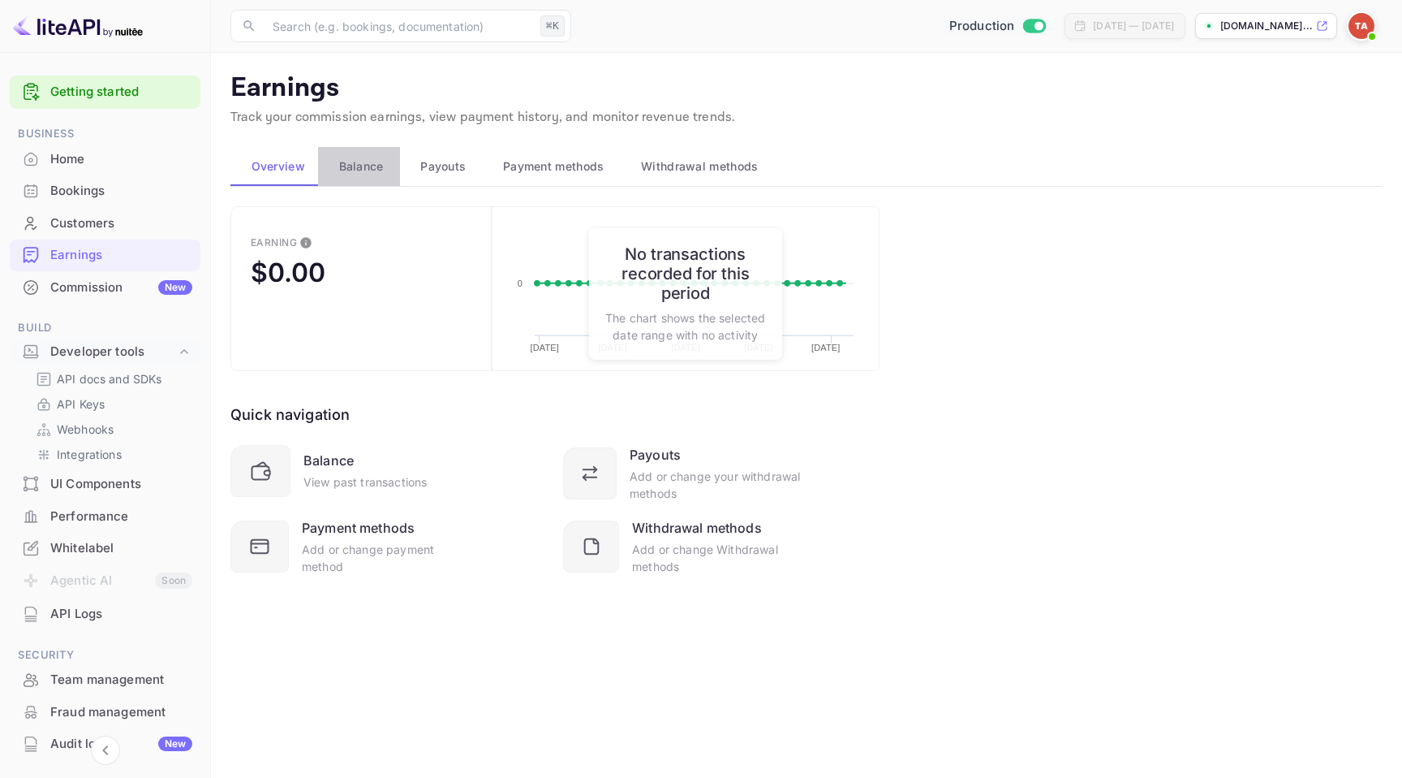
click at [371, 169] on span "Balance" at bounding box center [361, 166] width 45 height 19
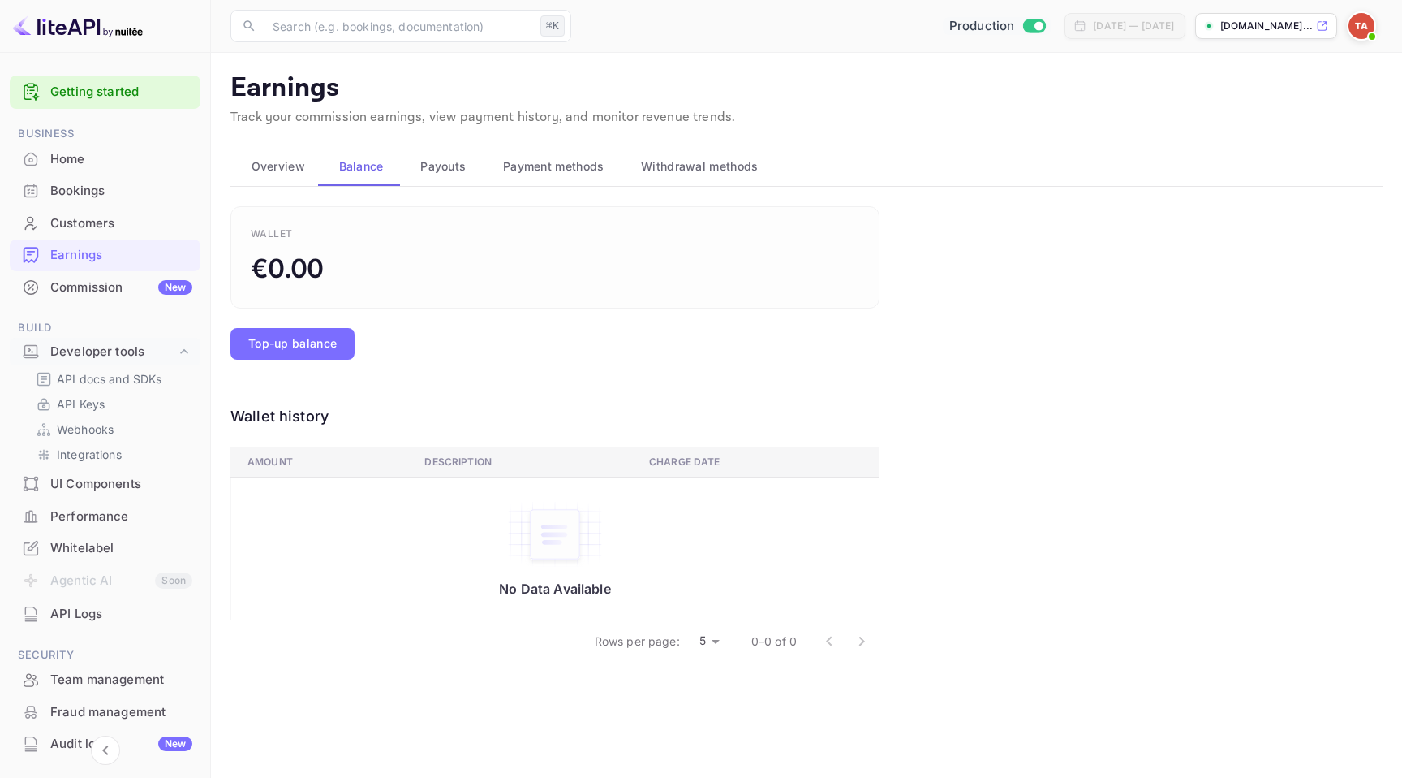
click at [426, 170] on span "Payouts" at bounding box center [442, 166] width 45 height 19
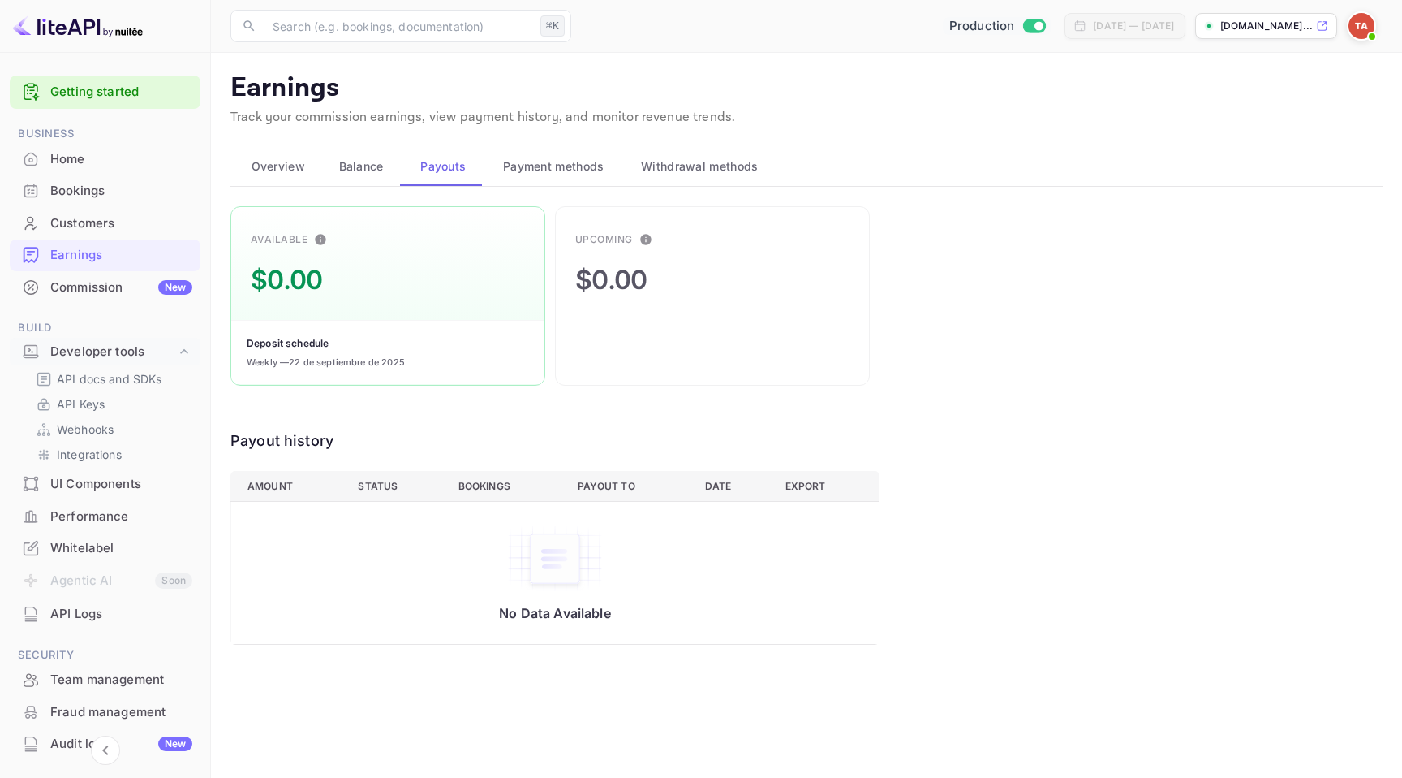
click at [528, 166] on span "Payment methods" at bounding box center [553, 166] width 101 height 19
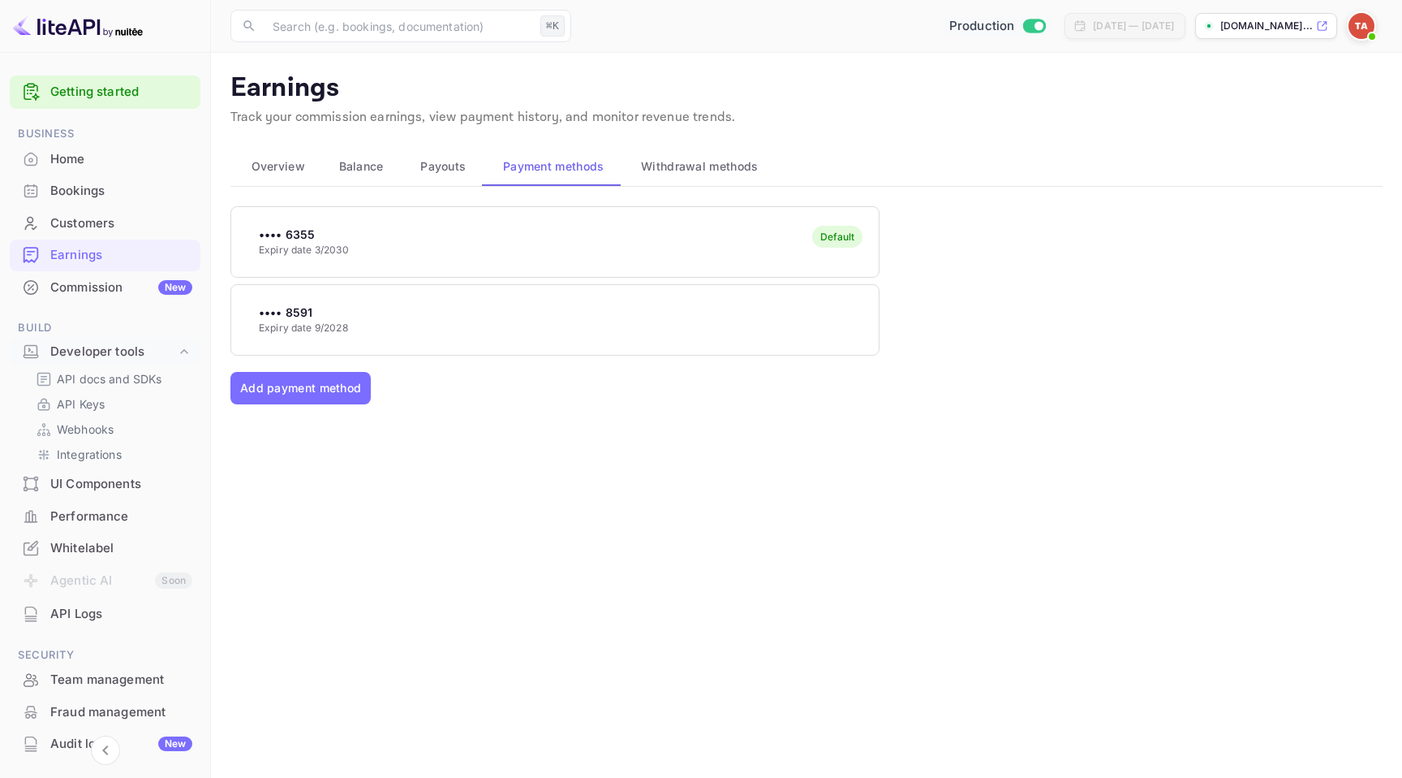
scroll to position [137, 0]
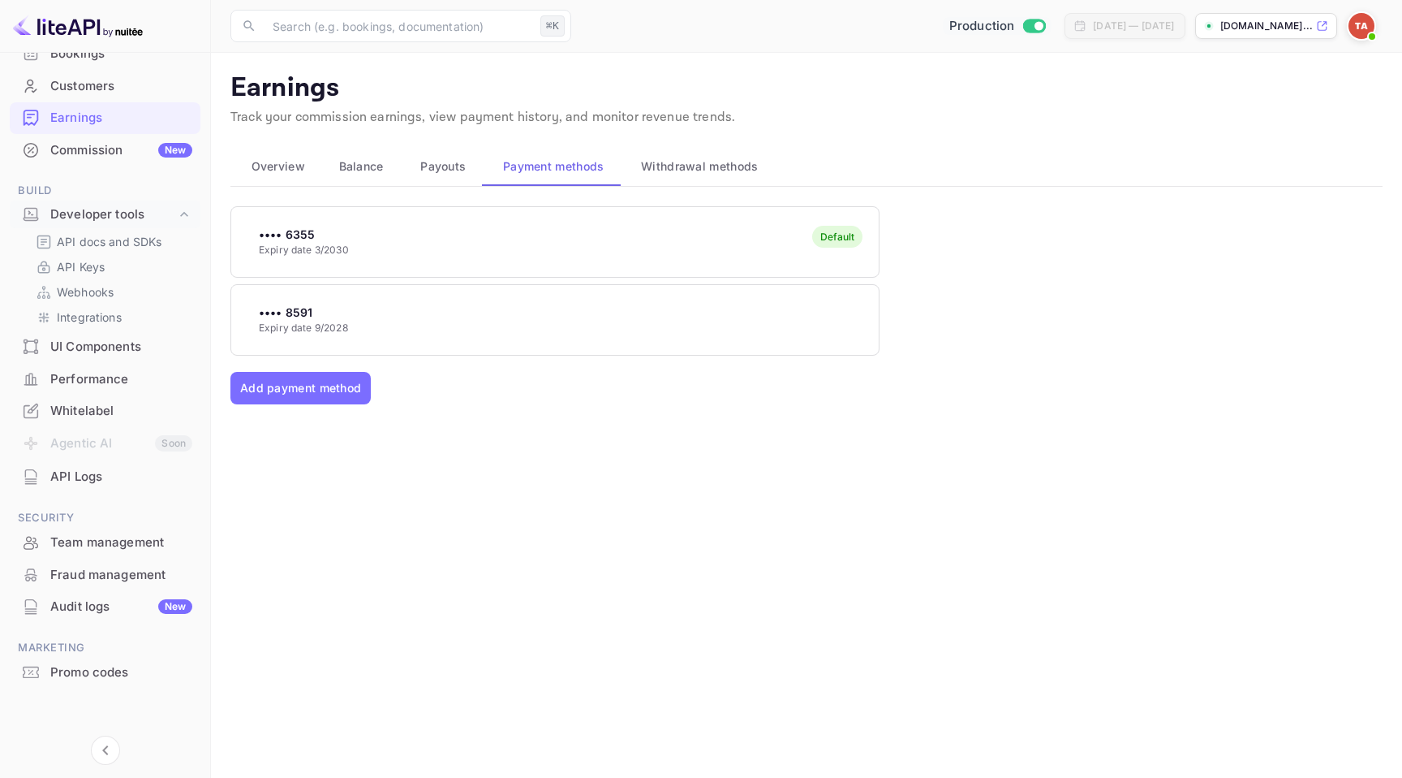
click at [101, 601] on div "Audit logs New" at bounding box center [121, 606] width 142 height 19
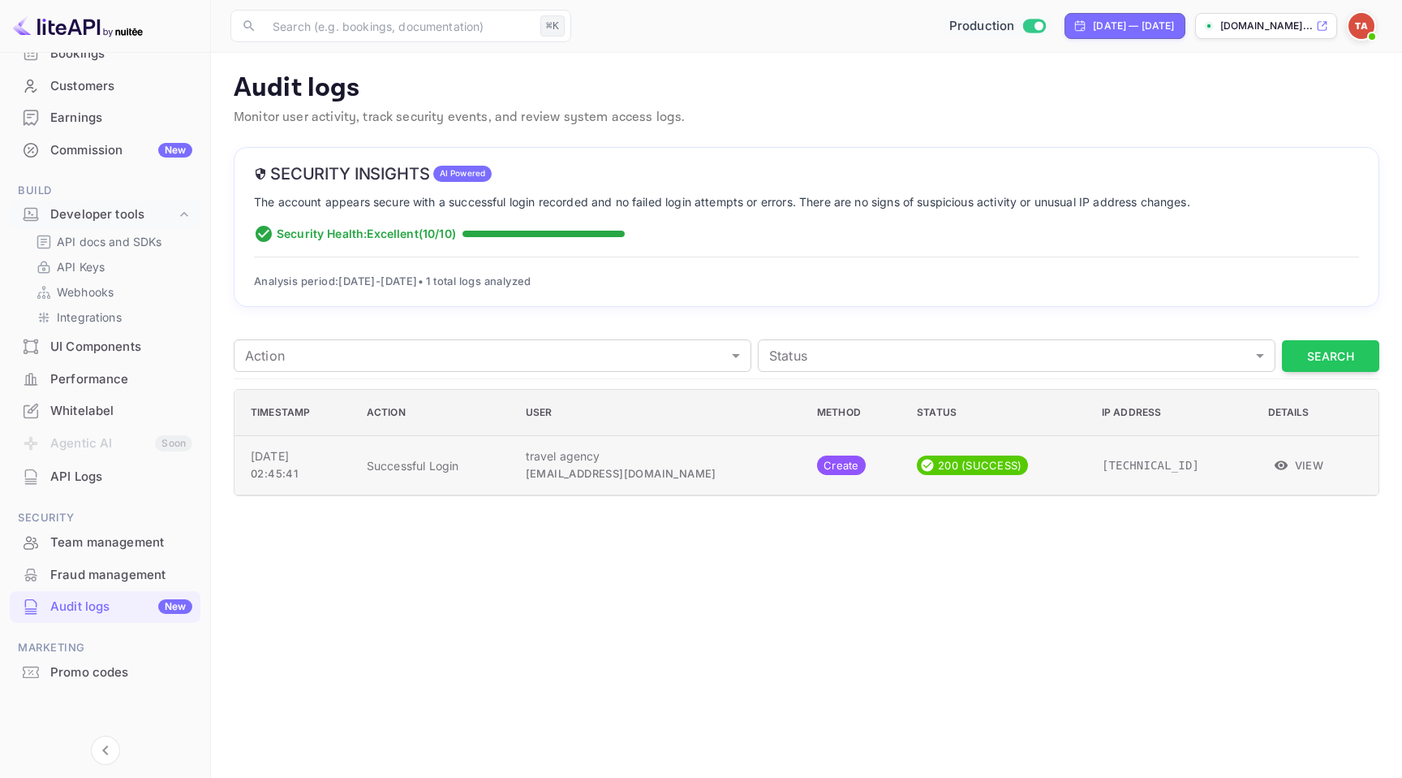
click at [1280, 468] on button "View" at bounding box center [1300, 465] width 62 height 24
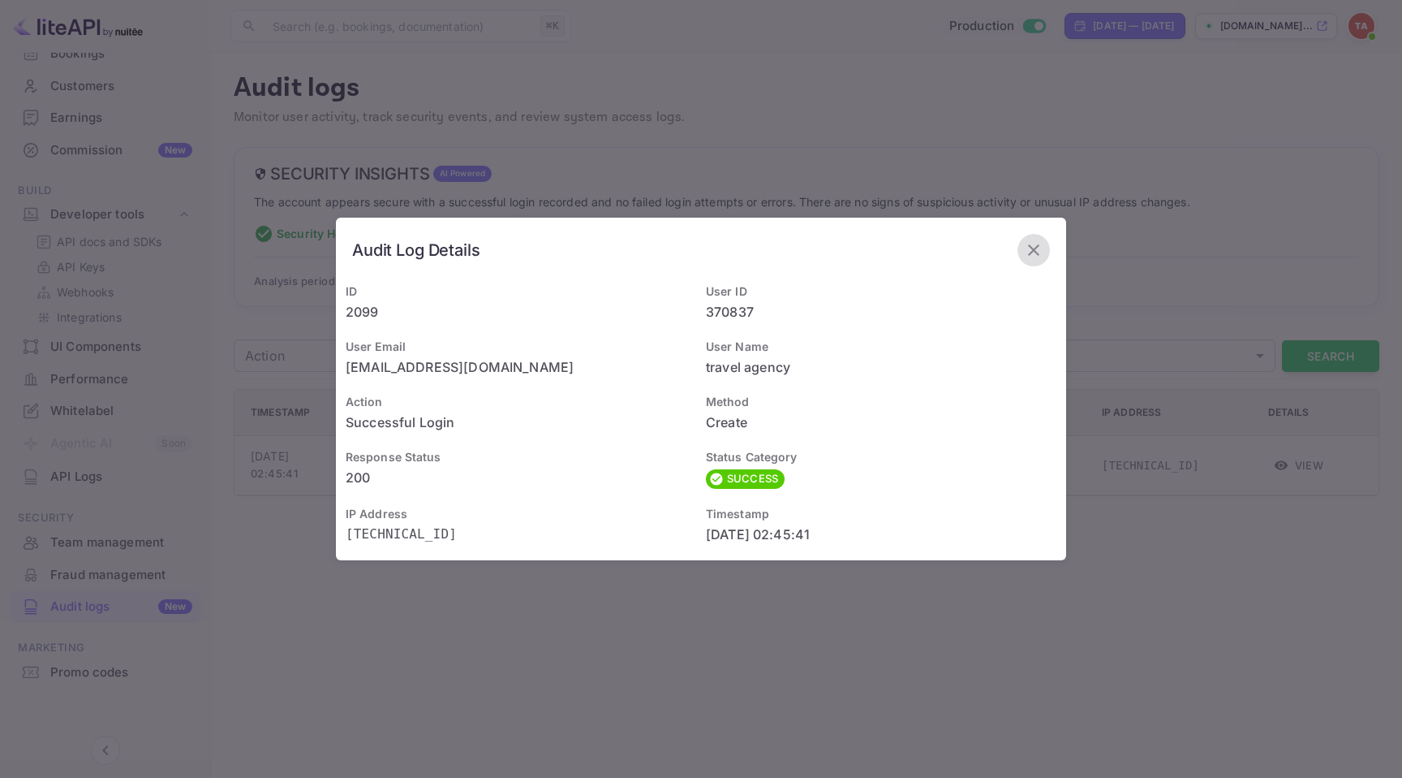
click at [1038, 253] on icon "button" at bounding box center [1033, 249] width 19 height 19
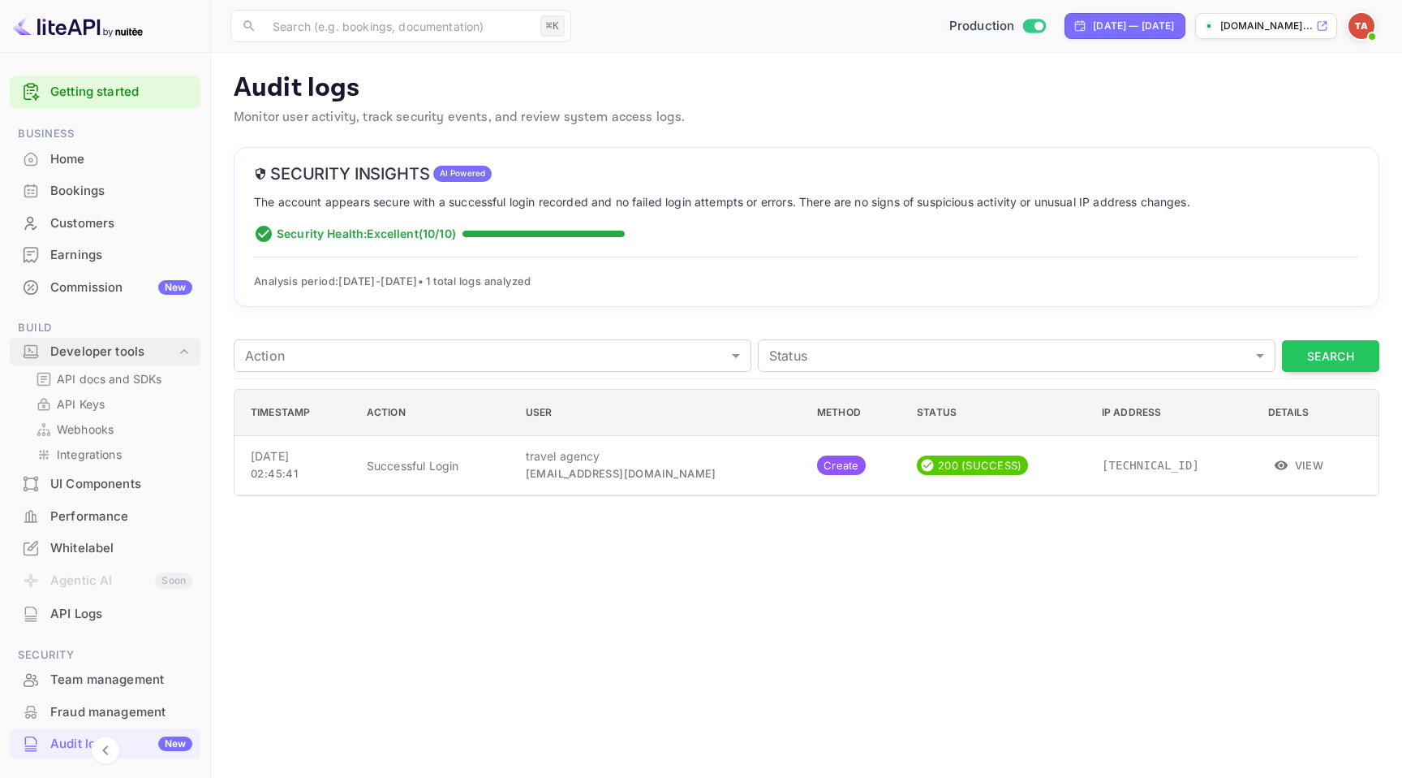
scroll to position [137, 0]
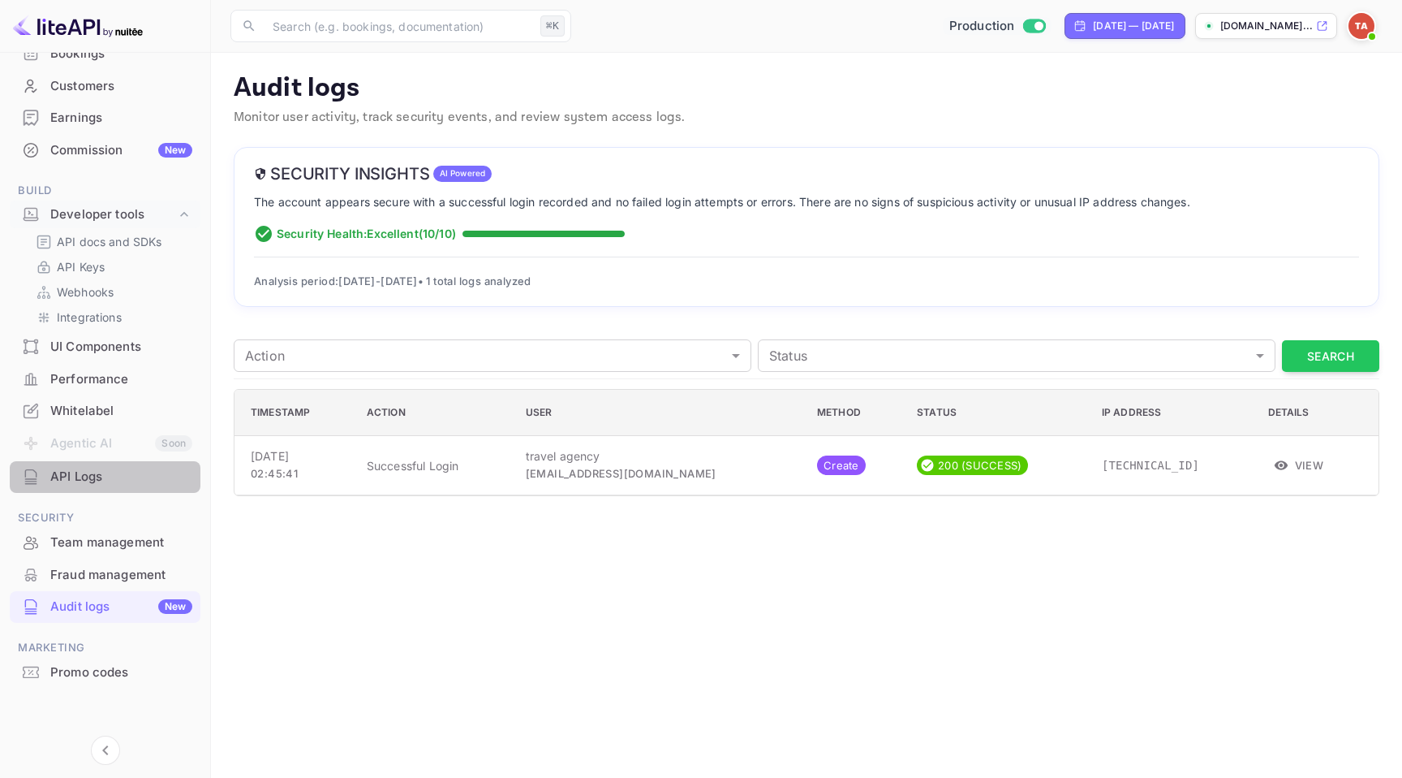
click at [106, 480] on div "API Logs" at bounding box center [121, 476] width 142 height 19
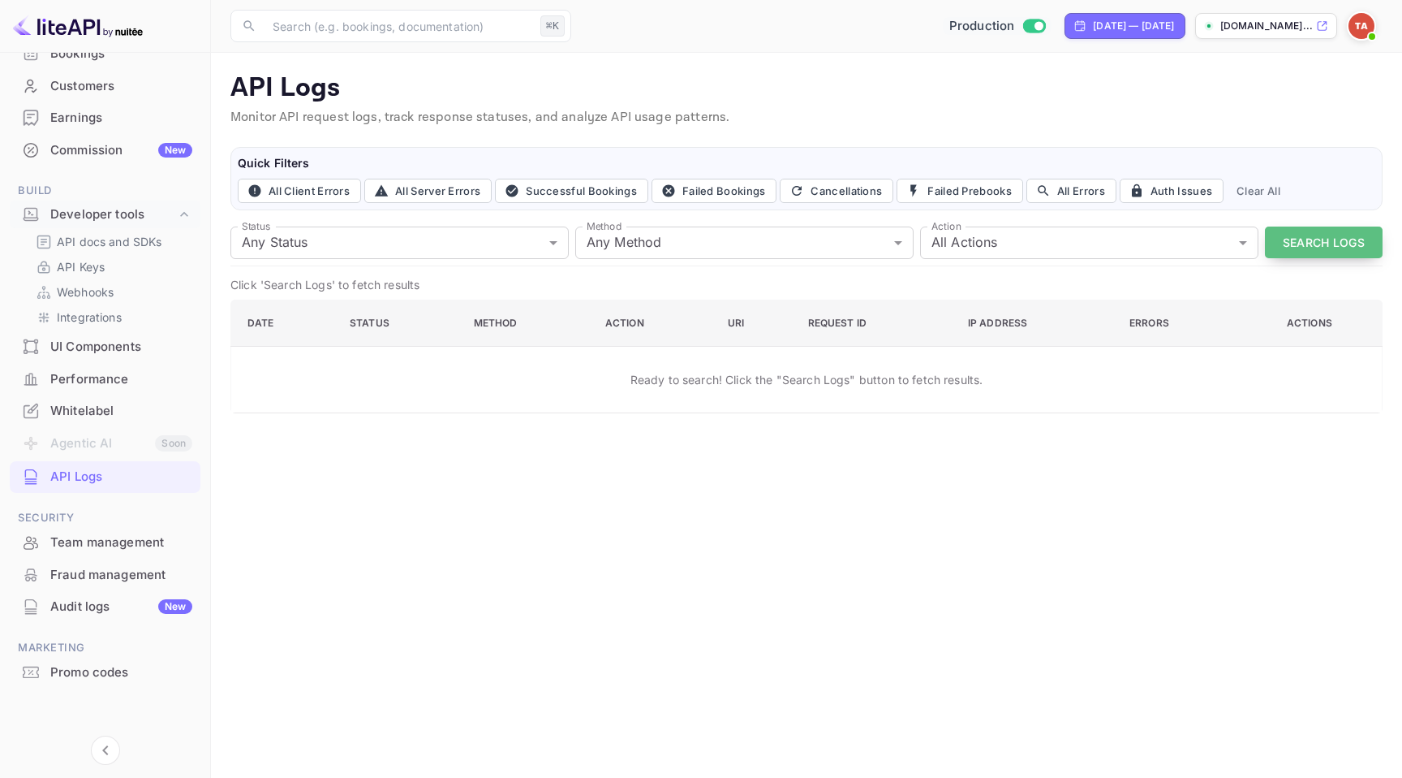
click at [1319, 253] on button "Search Logs" at bounding box center [1324, 242] width 118 height 32
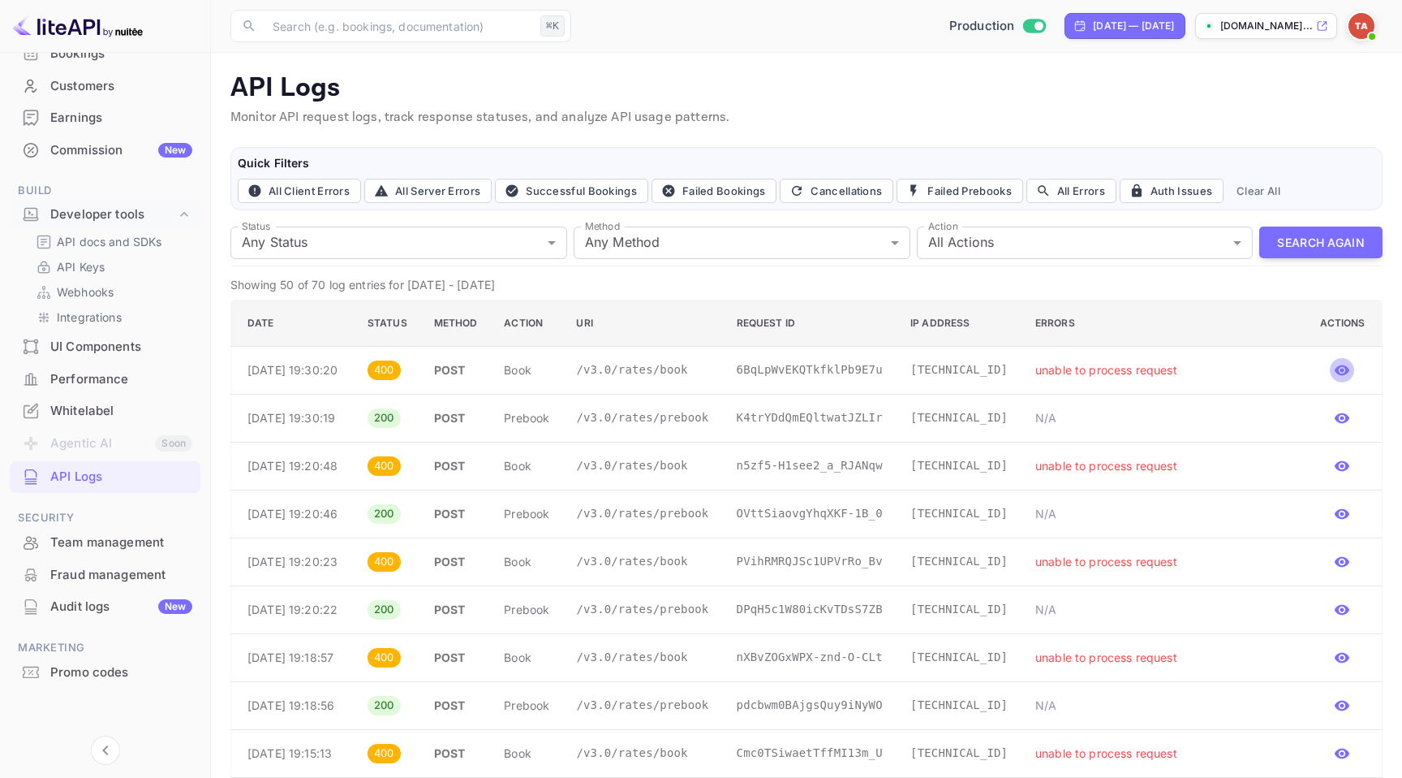
click at [1351, 372] on icon "button" at bounding box center [1342, 370] width 16 height 16
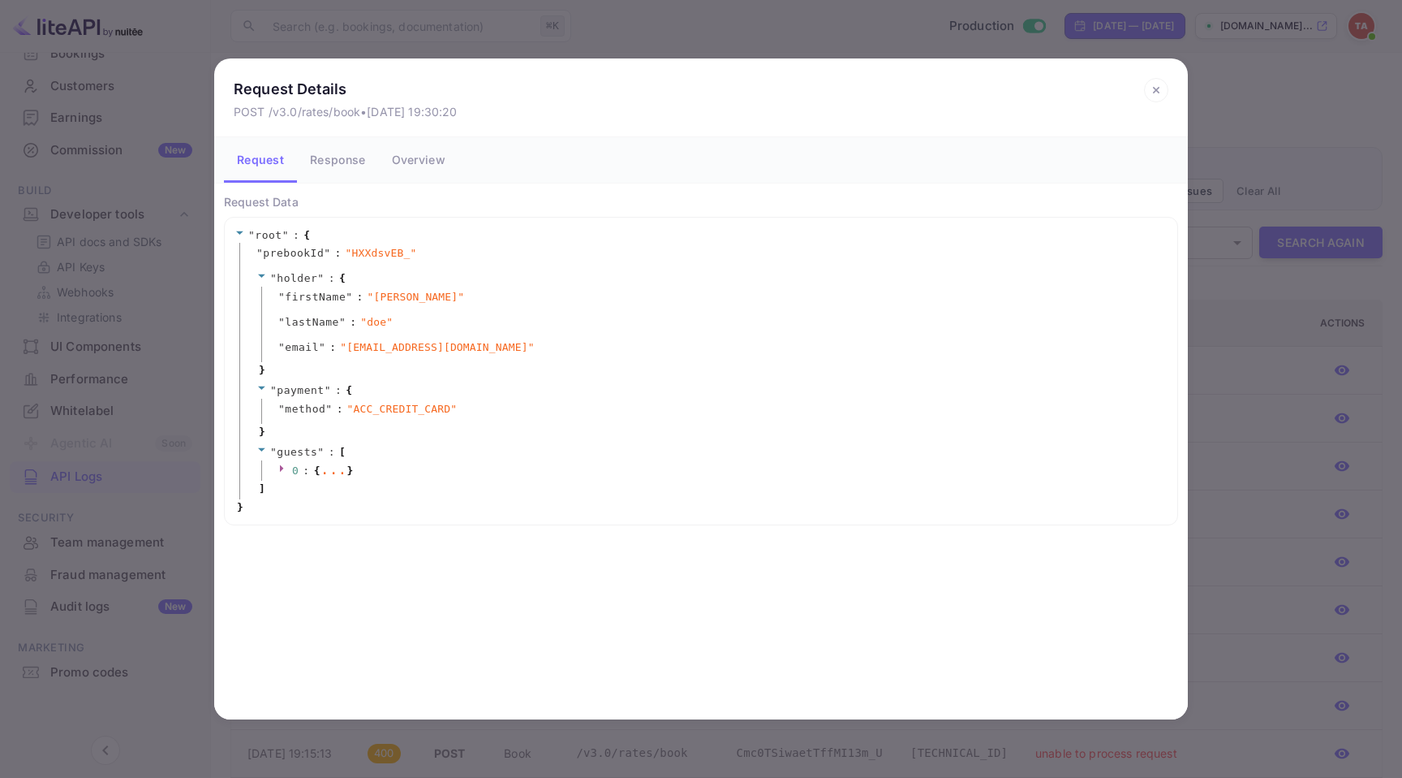
click at [1211, 476] on div "Request Details POST /v3.0/rates/book • Sep 16, 2025 19:30:20 Request Response …" at bounding box center [701, 389] width 1402 height 778
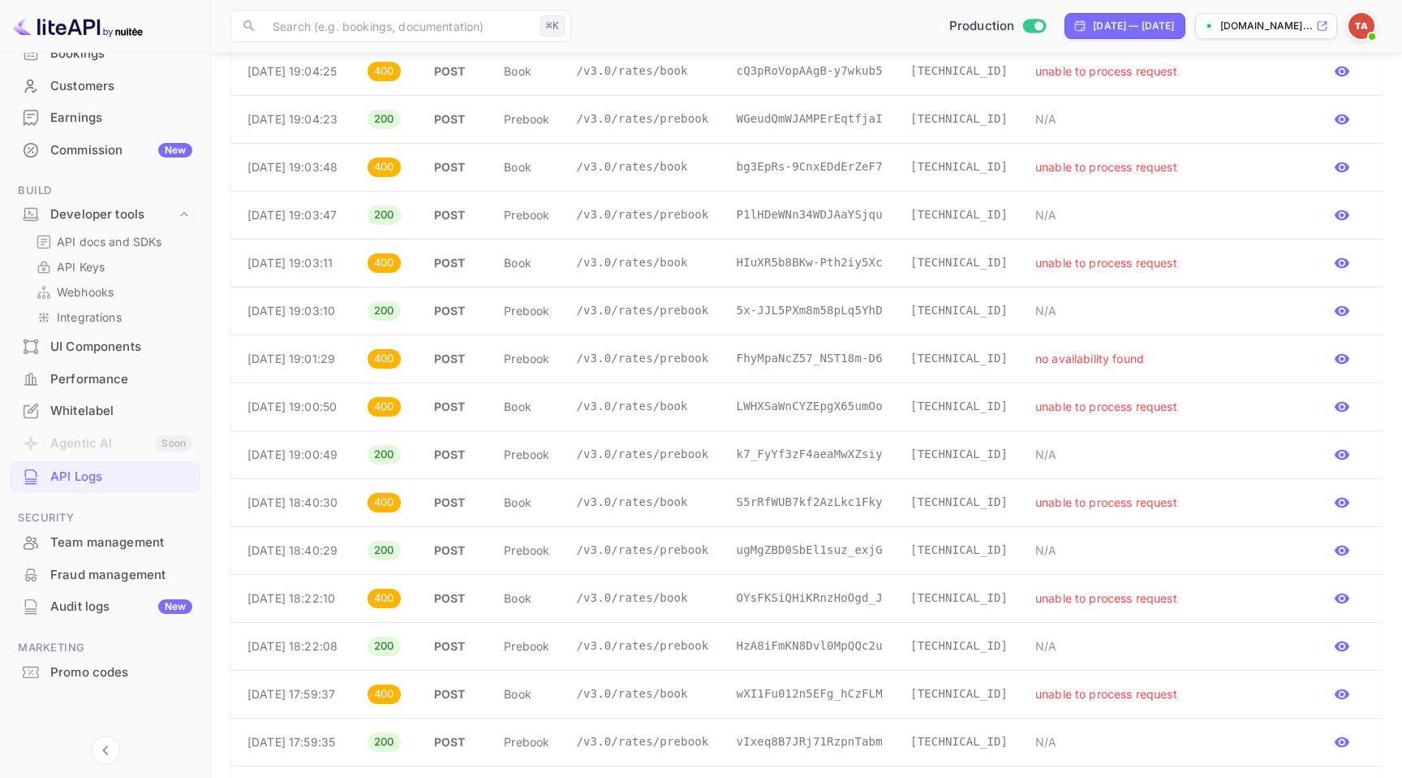
scroll to position [1324, 0]
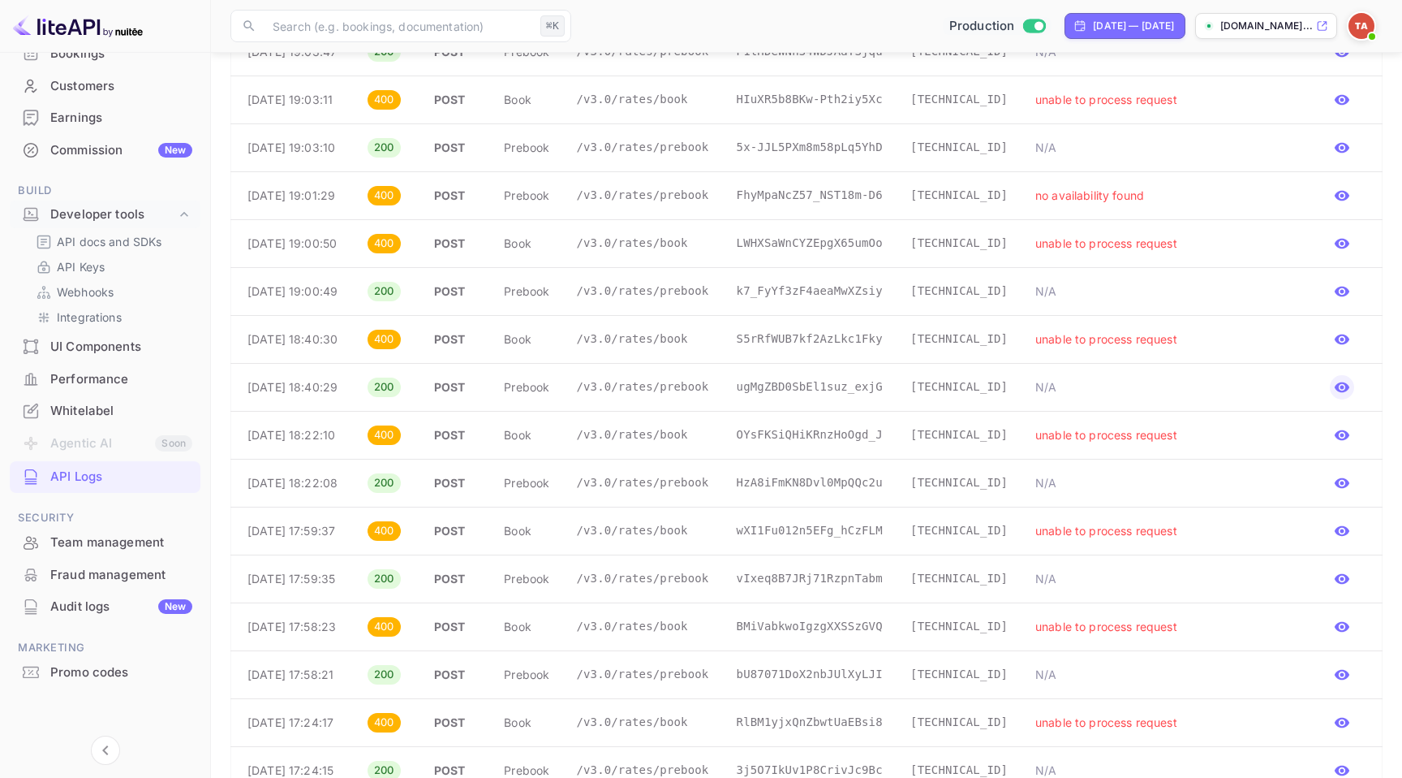
click at [1342, 393] on icon "button" at bounding box center [1342, 387] width 15 height 11
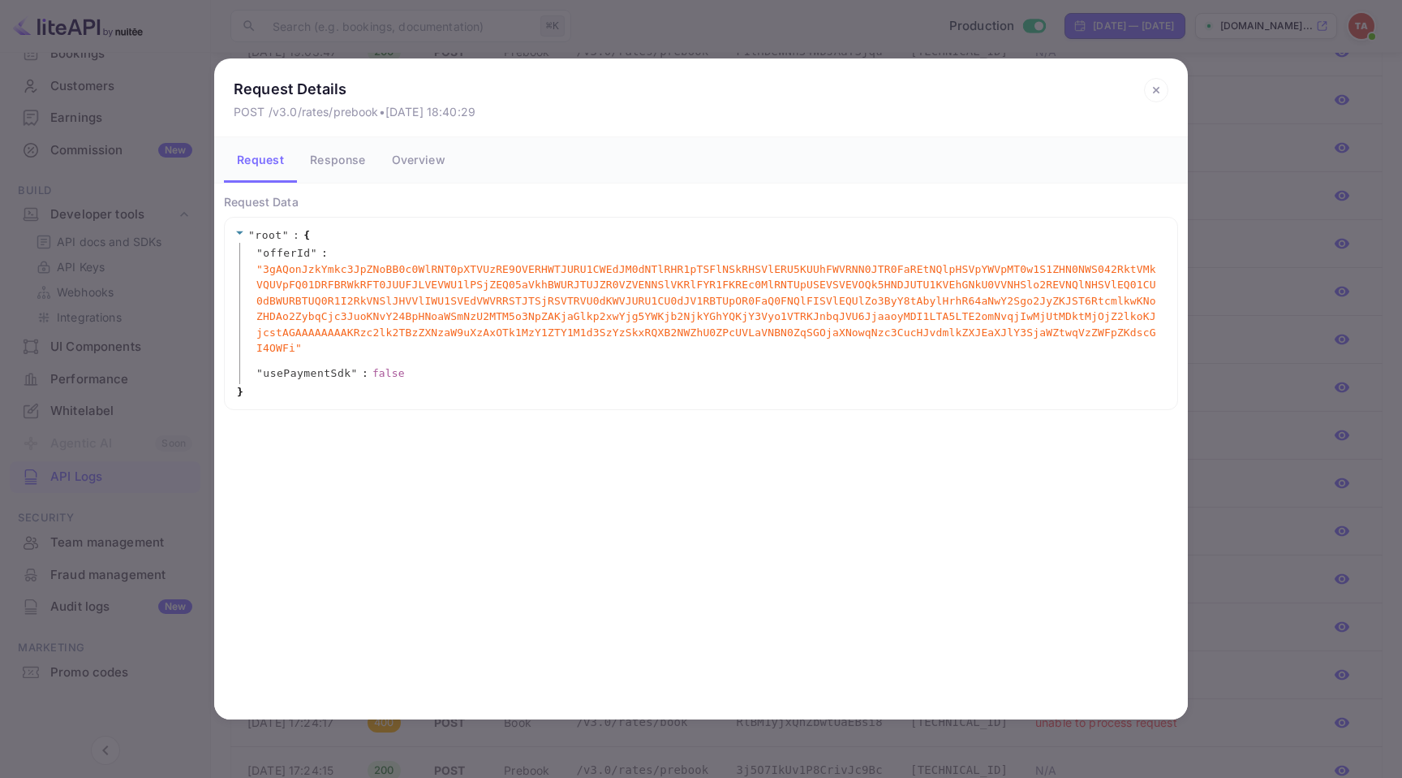
click at [1242, 533] on div "Request Details POST /v3.0/rates/prebook • Sep 16, 2025 18:40:29 Request Respon…" at bounding box center [701, 389] width 1402 height 778
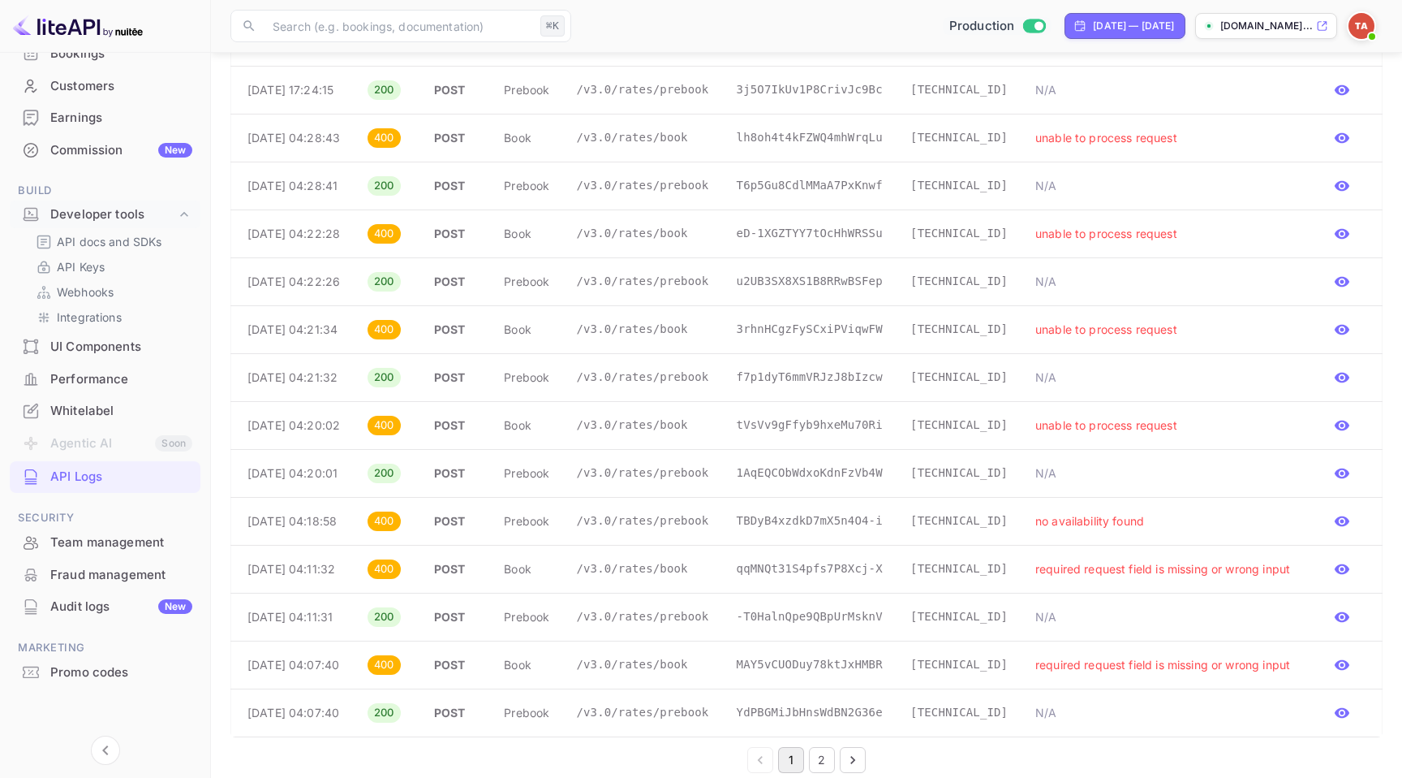
scroll to position [2311, 0]
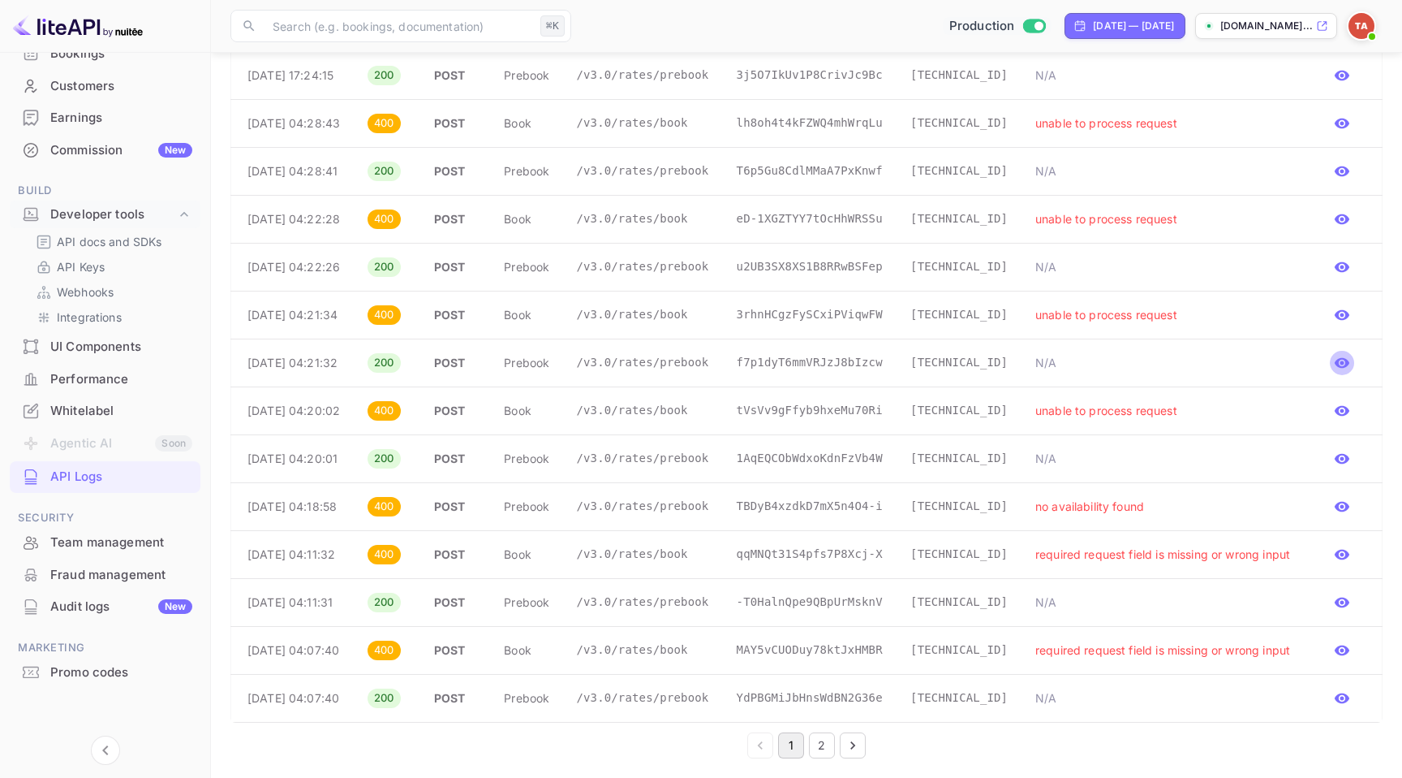
click at [1349, 358] on icon "button" at bounding box center [1342, 363] width 15 height 11
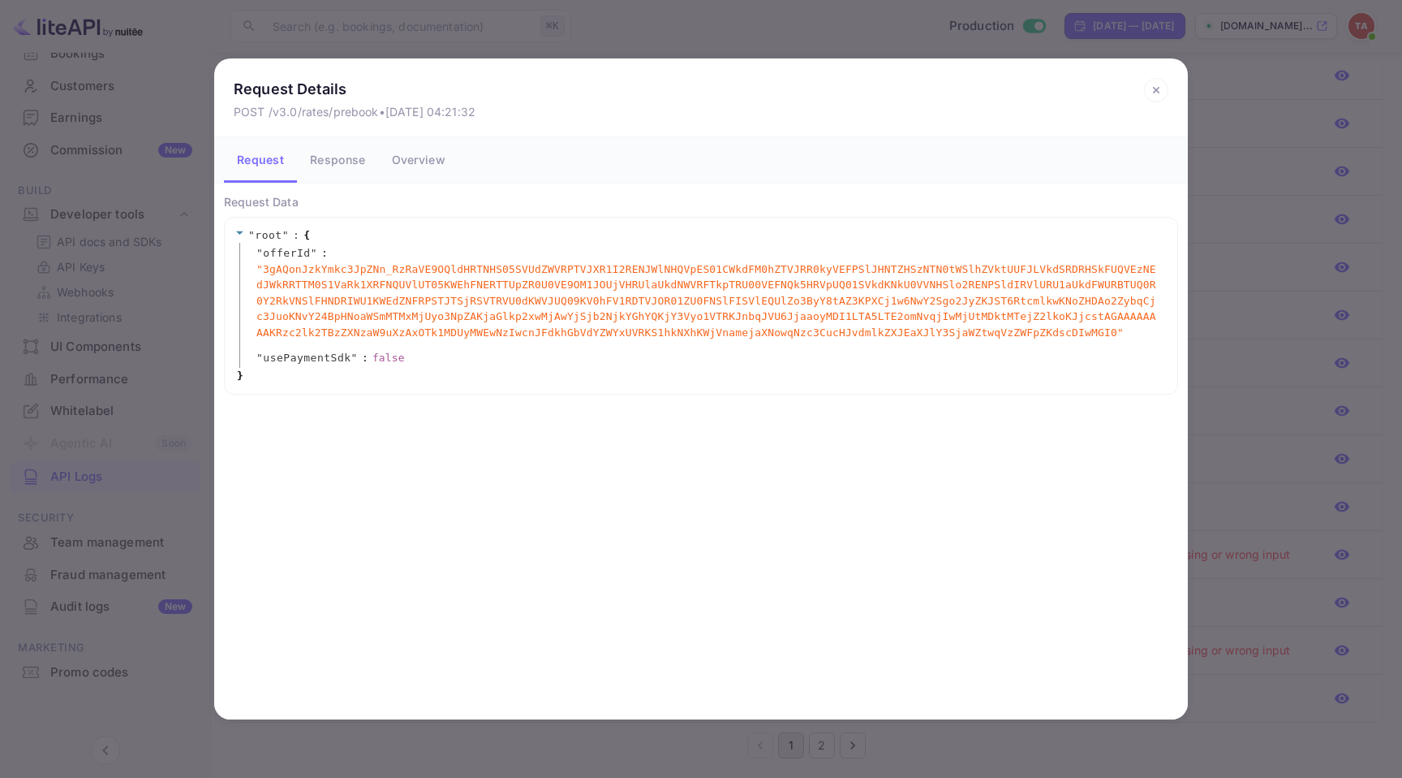
click at [1248, 355] on div "Request Details POST /v3.0/rates/prebook • Sep 16, 2025 04:21:32 Request Respon…" at bounding box center [701, 389] width 1402 height 778
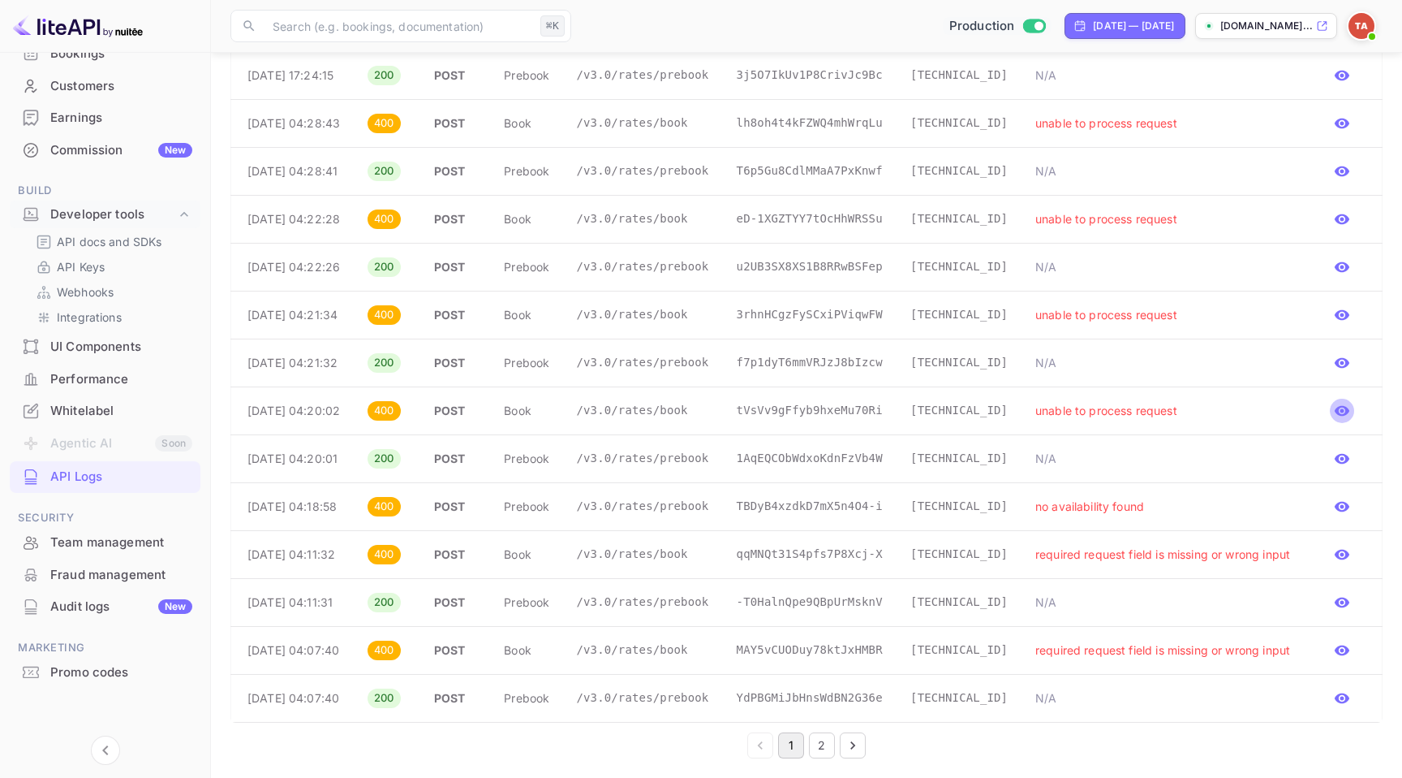
click at [1342, 406] on icon "button" at bounding box center [1342, 411] width 15 height 11
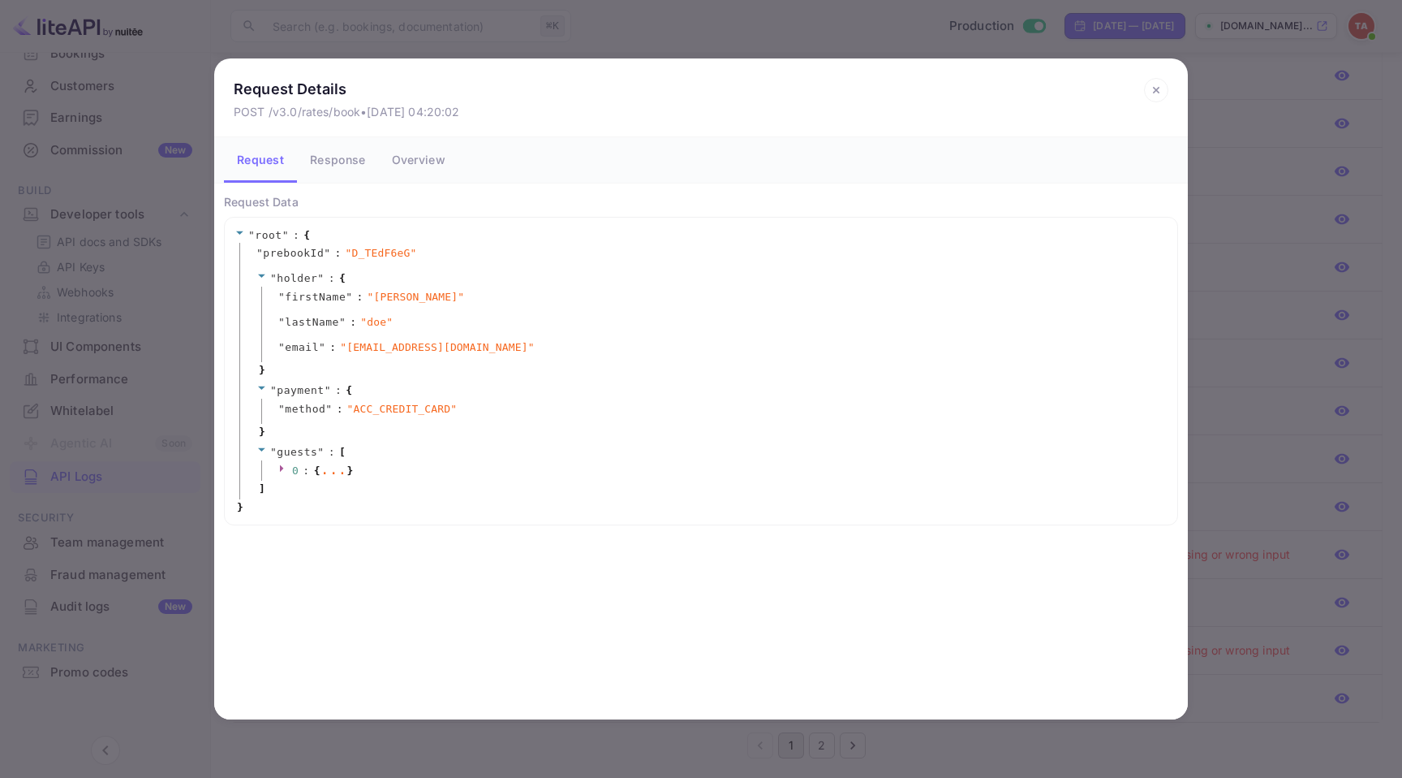
click at [1147, 88] on icon at bounding box center [1156, 90] width 24 height 24
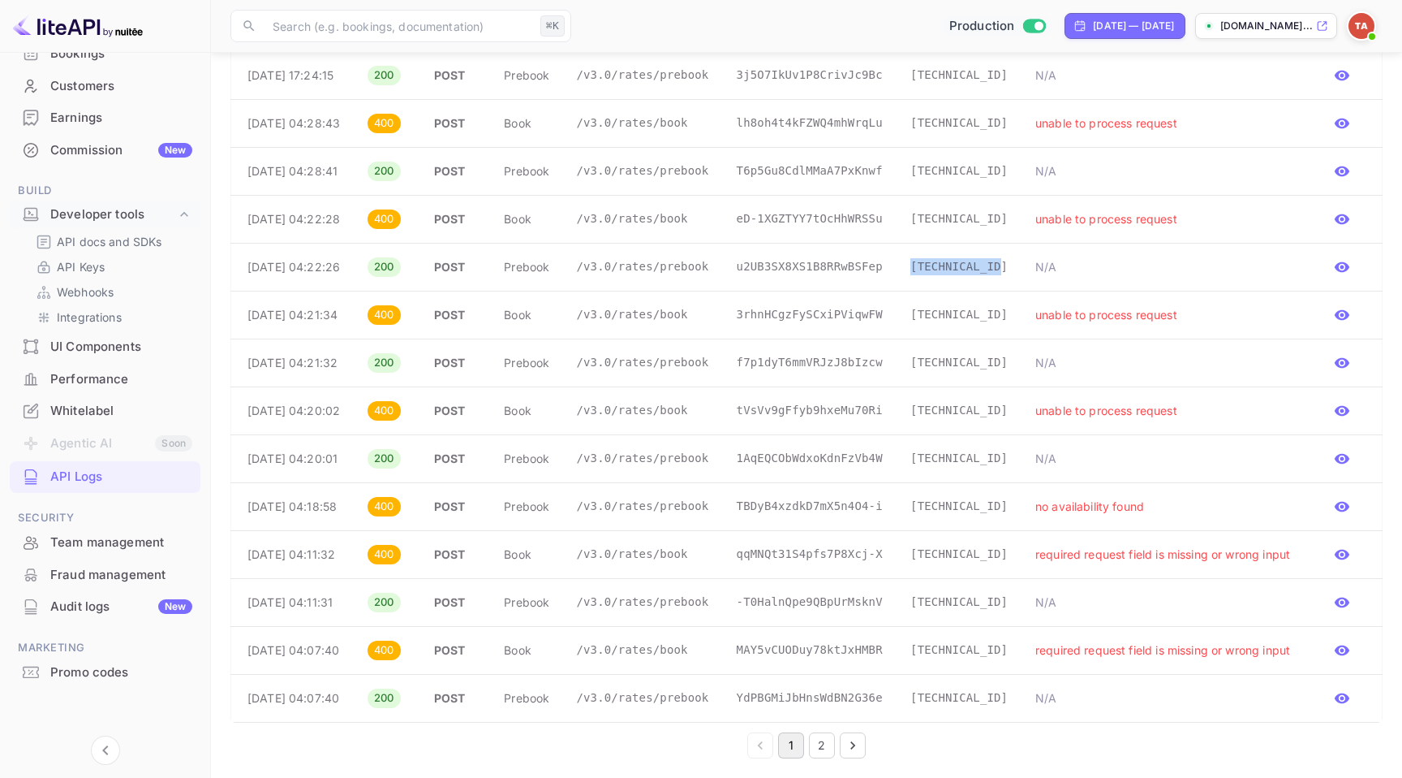
drag, startPoint x: 925, startPoint y: 183, endPoint x: 1019, endPoint y: 184, distance: 94.1
click at [1019, 243] on td "13.134.113.85" at bounding box center [960, 267] width 125 height 48
copy p "13.134.113.85"
click at [825, 741] on button "2" at bounding box center [822, 745] width 26 height 26
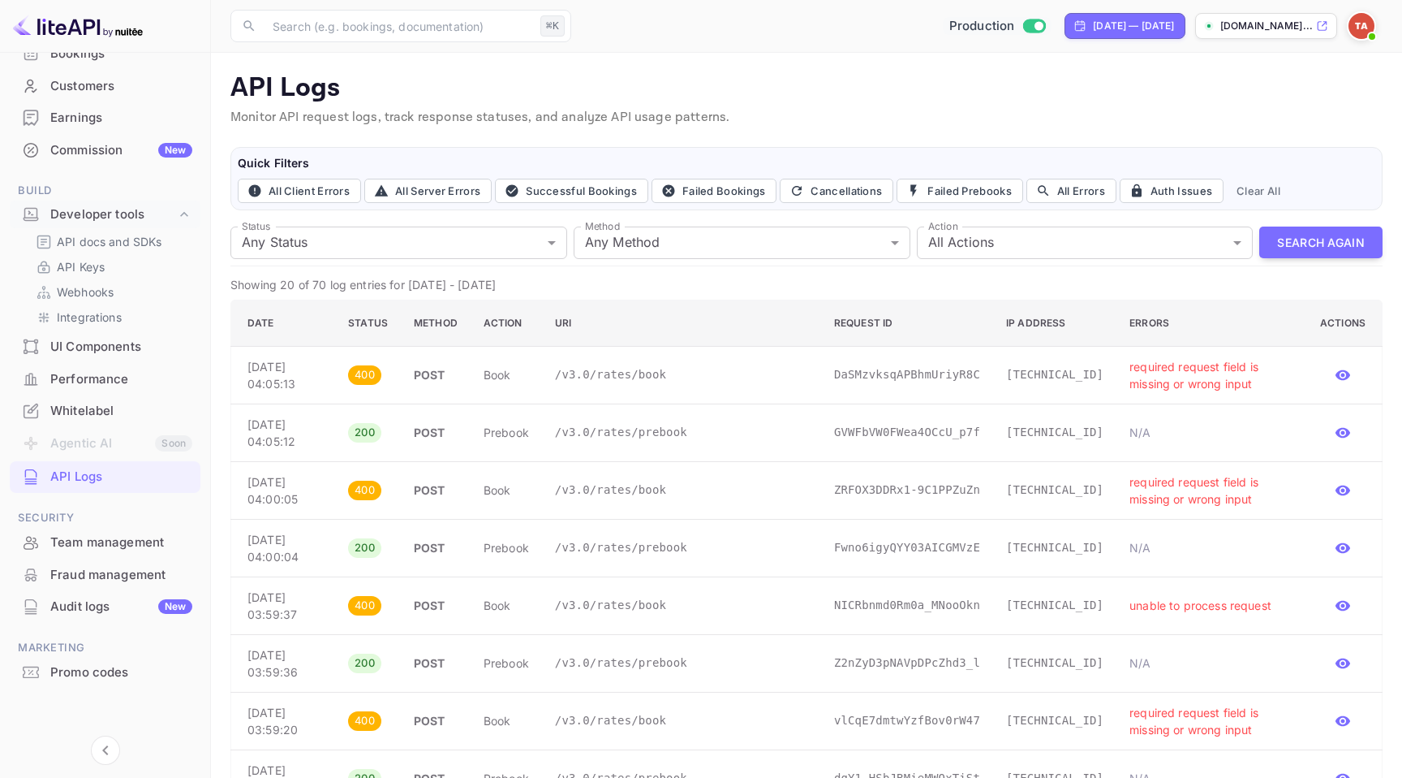
scroll to position [0, 0]
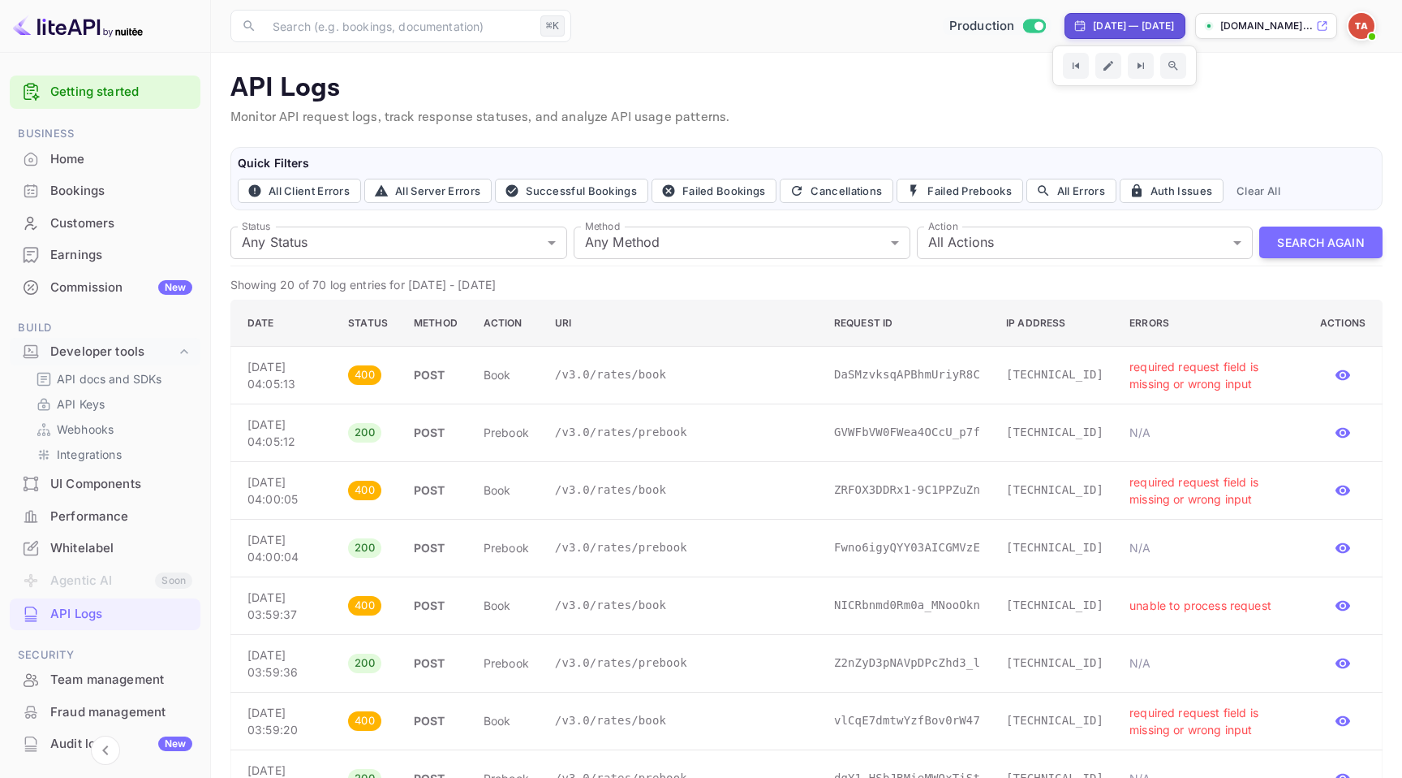
click at [1360, 20] on img at bounding box center [1362, 26] width 26 height 26
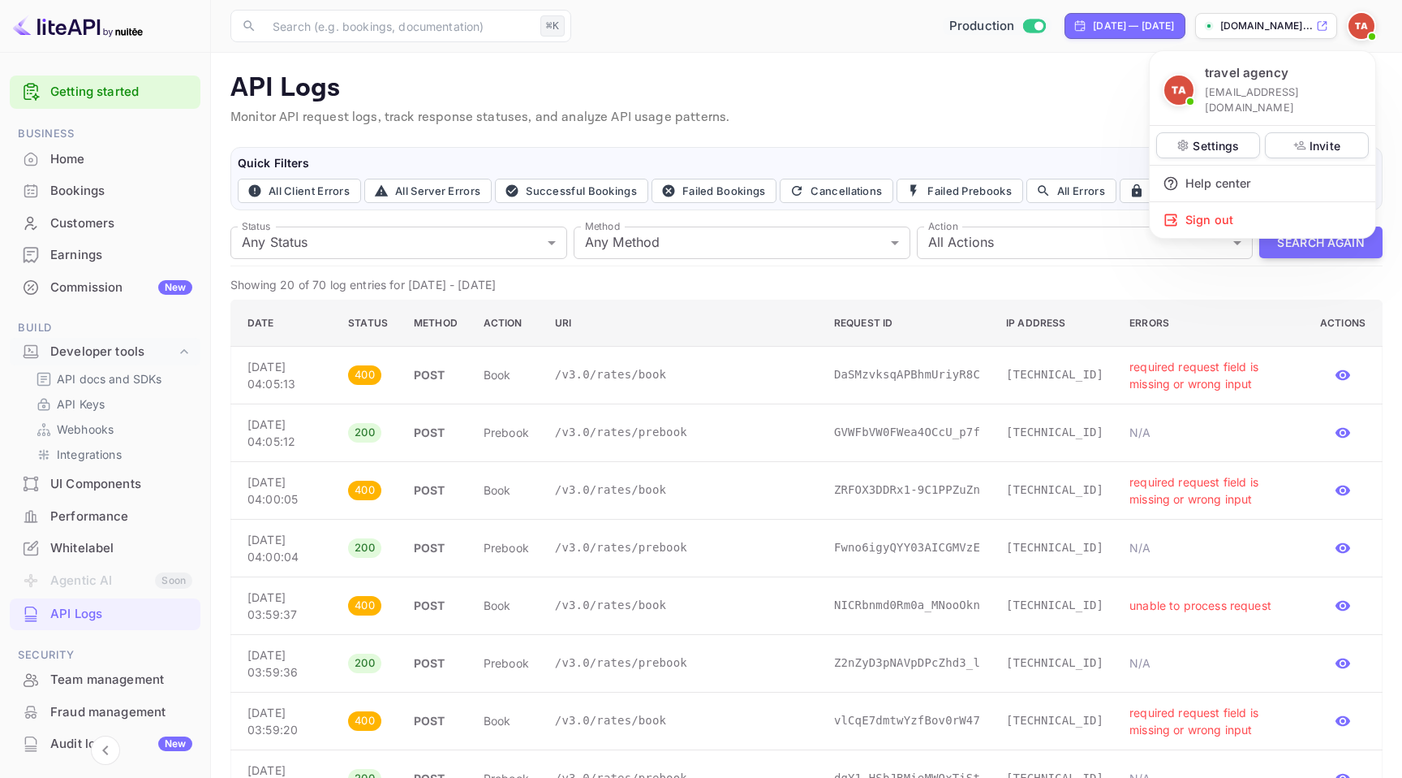
click at [1058, 52] on div at bounding box center [701, 389] width 1402 height 778
